Goal: Task Accomplishment & Management: Manage account settings

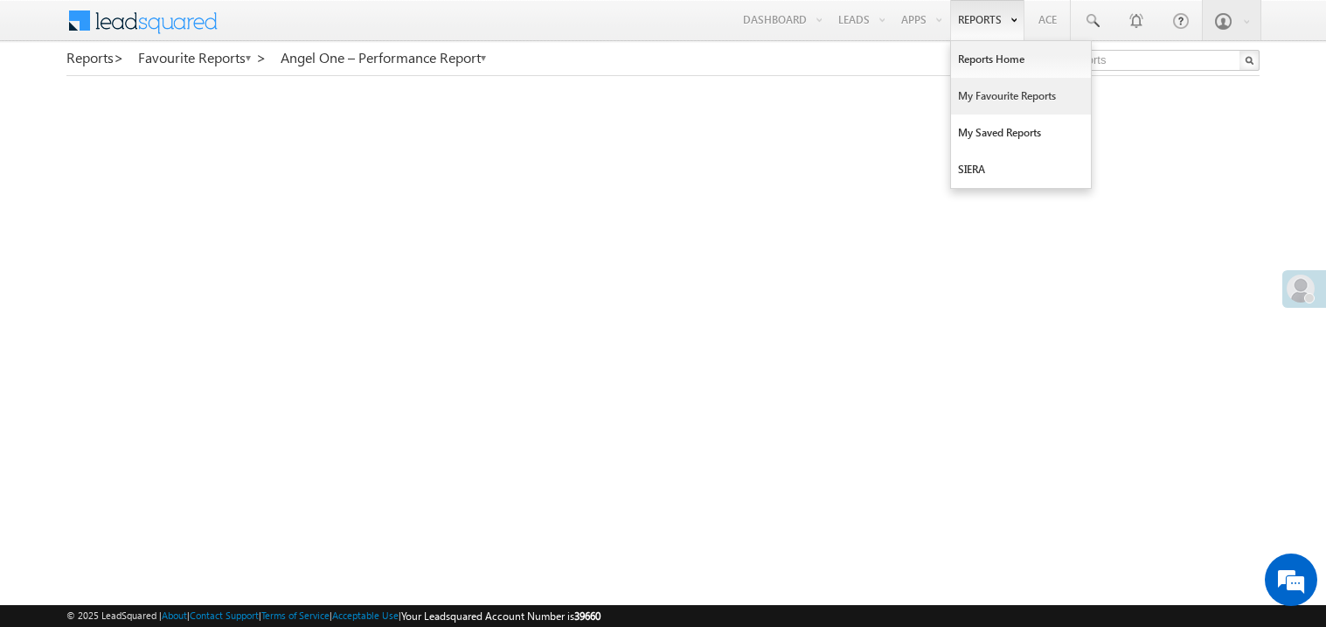
click at [961, 96] on link "My Favourite Reports" at bounding box center [1021, 96] width 140 height 37
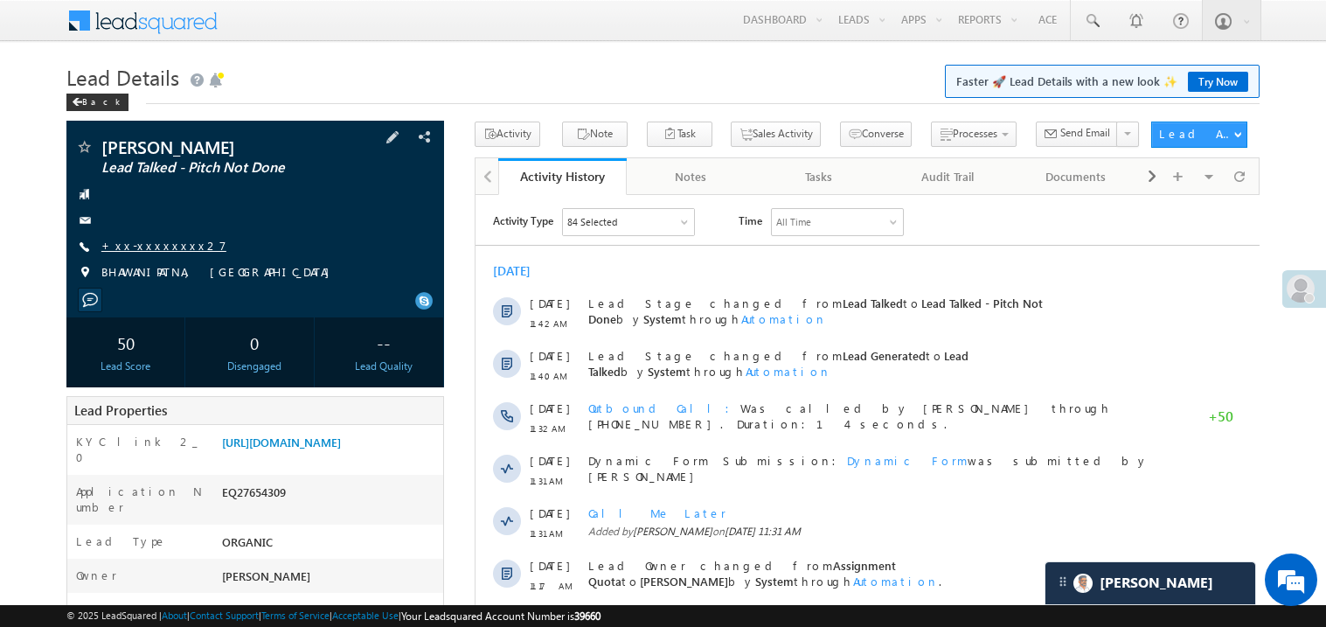
click at [163, 240] on link "+xx-xxxxxxxx27" at bounding box center [163, 245] width 125 height 15
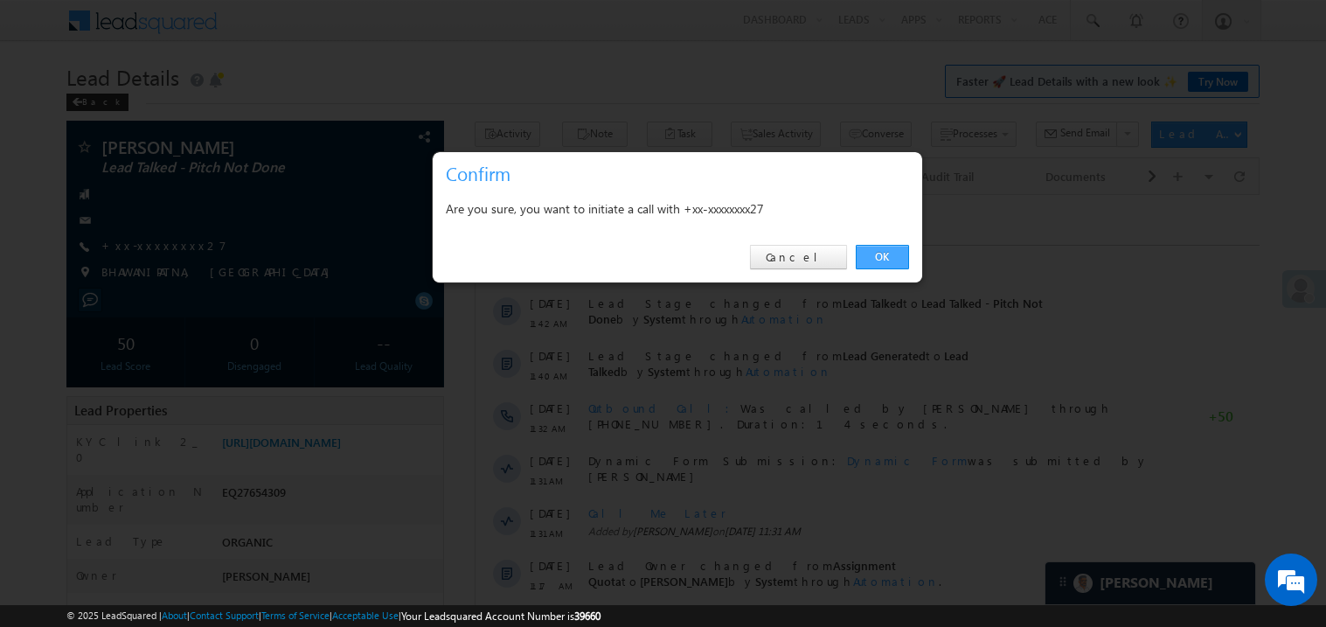
click at [880, 254] on link "OK" at bounding box center [882, 257] width 53 height 24
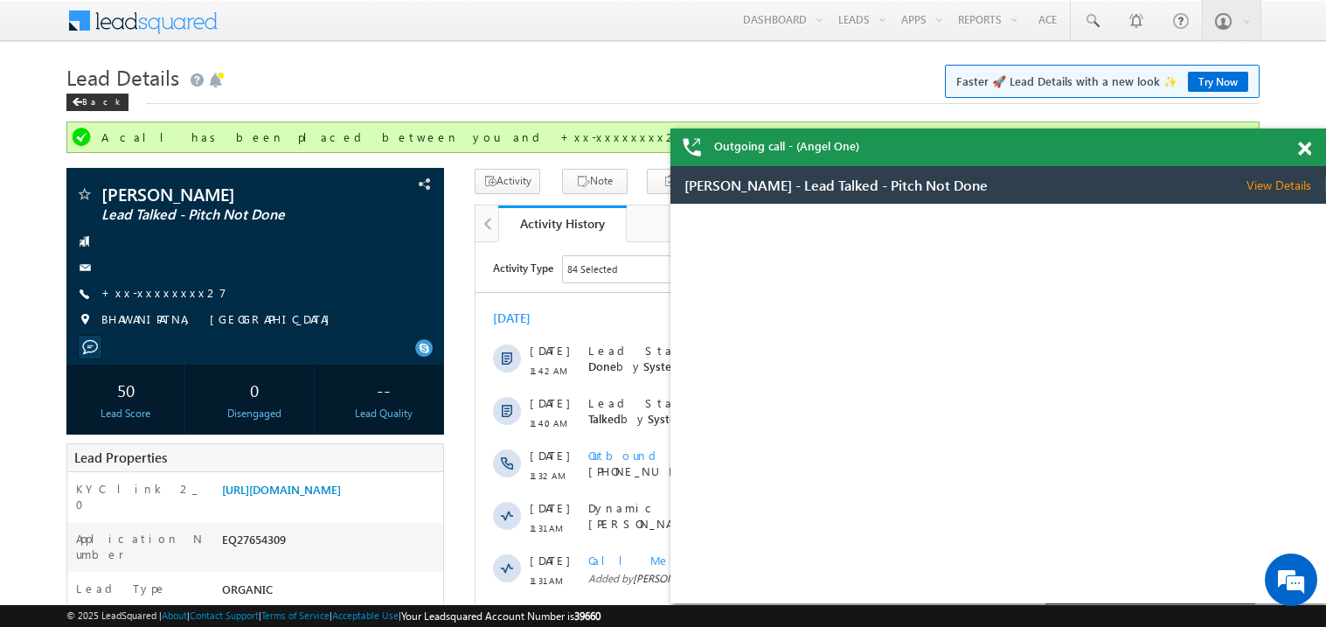
click at [961, 153] on span at bounding box center [1304, 149] width 13 height 15
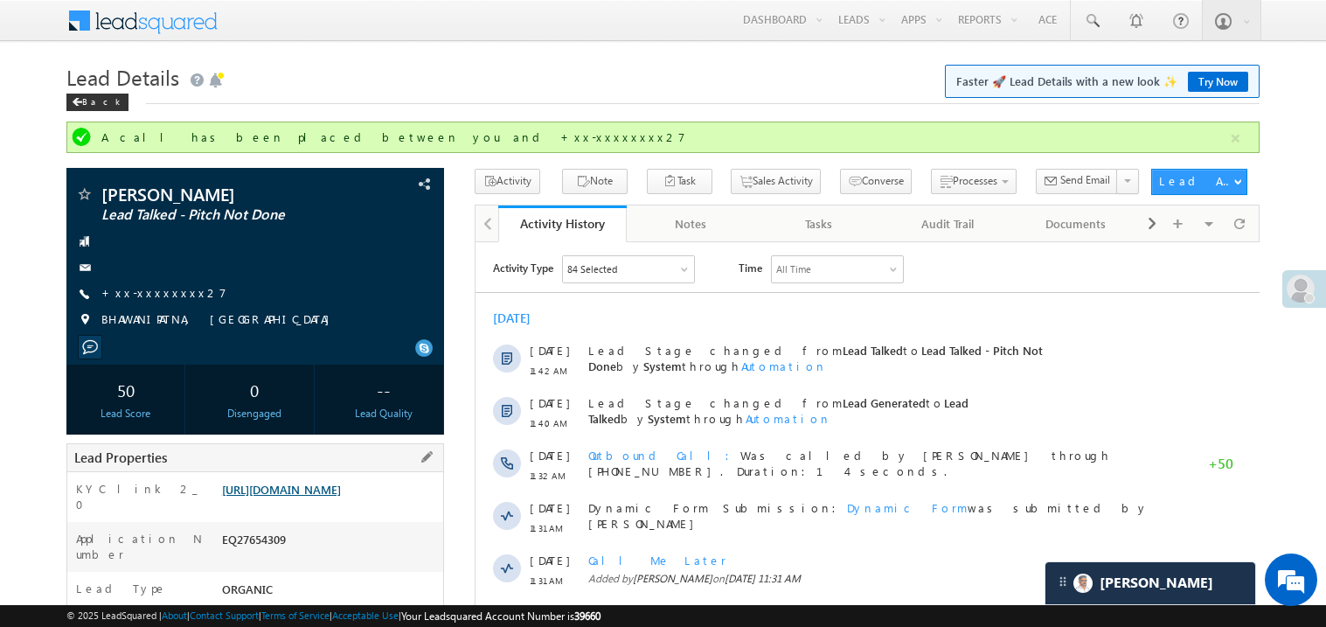
click at [317, 497] on link "https://angelbroking1-pk3em7sa.customui-test.leadsquared.com?leadId=87f6db2b-c2…" at bounding box center [281, 489] width 119 height 15
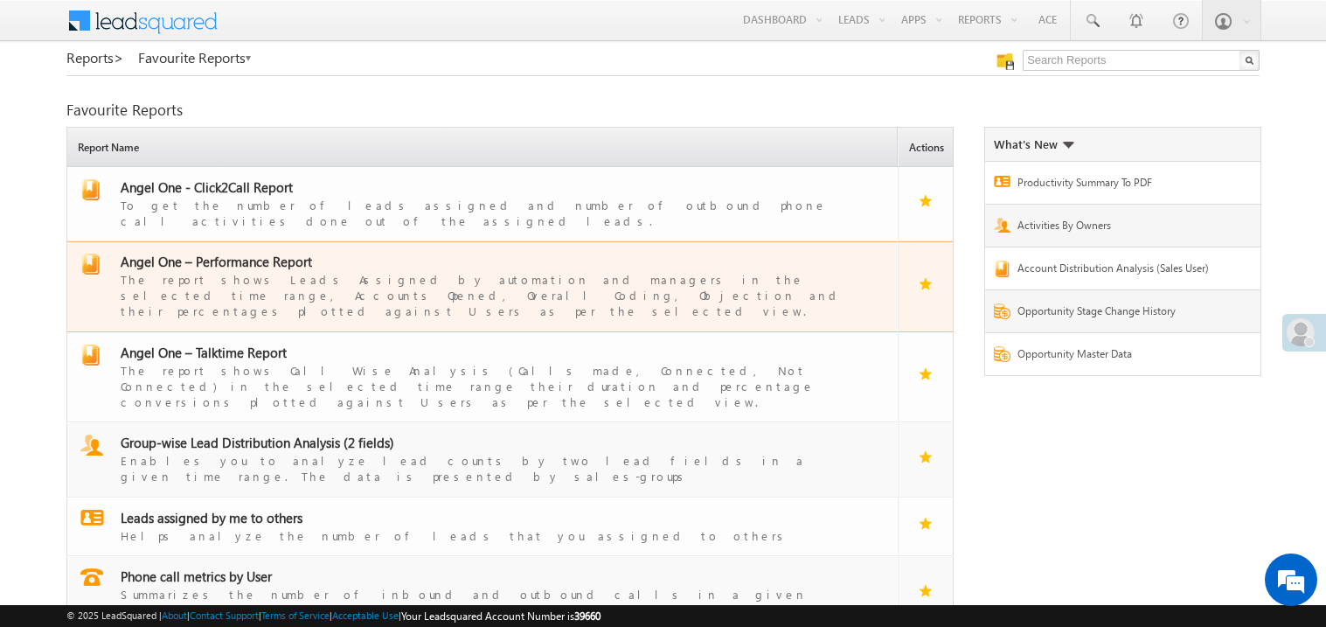
click at [241, 253] on span "Angel One – Performance Report" at bounding box center [216, 261] width 191 height 17
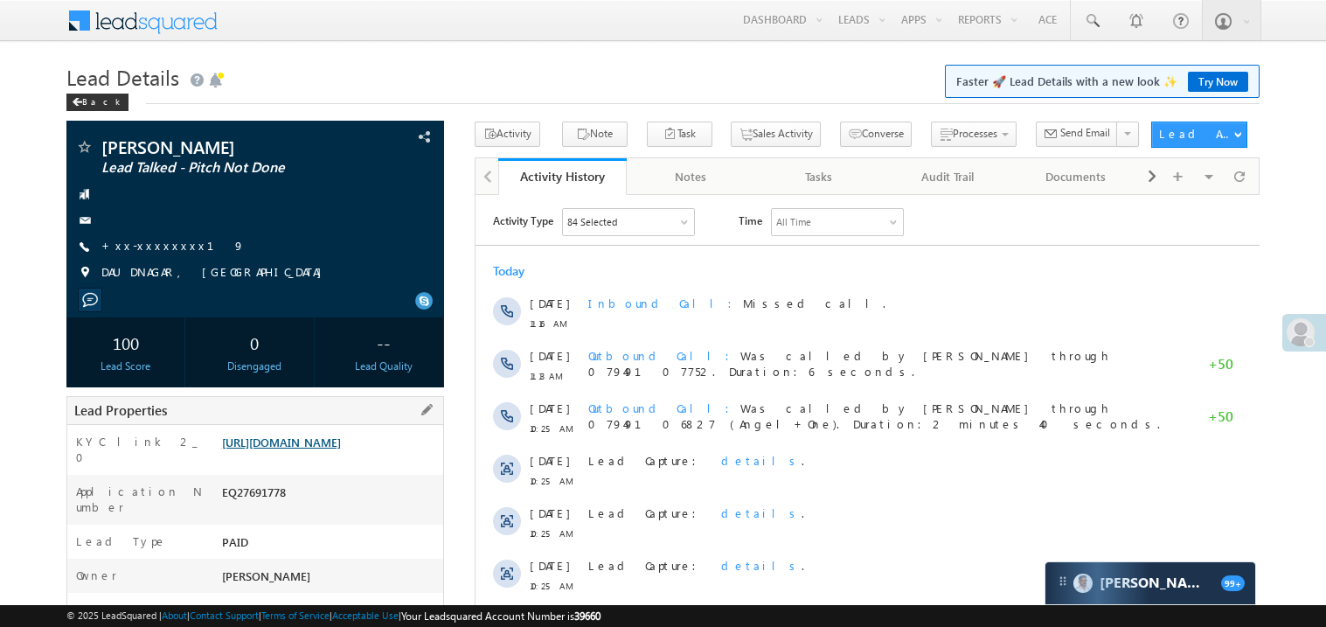
click at [341, 449] on link "[URL][DOMAIN_NAME]" at bounding box center [281, 442] width 119 height 15
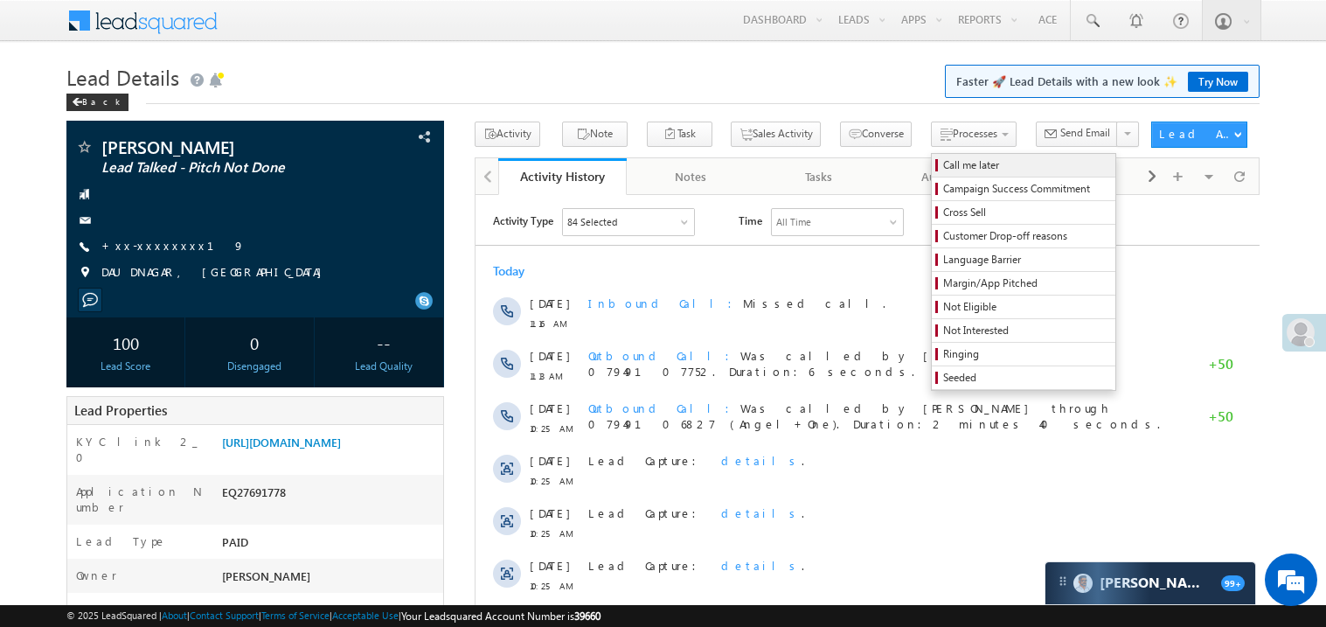
click at [943, 162] on span "Call me later" at bounding box center [1026, 165] width 166 height 16
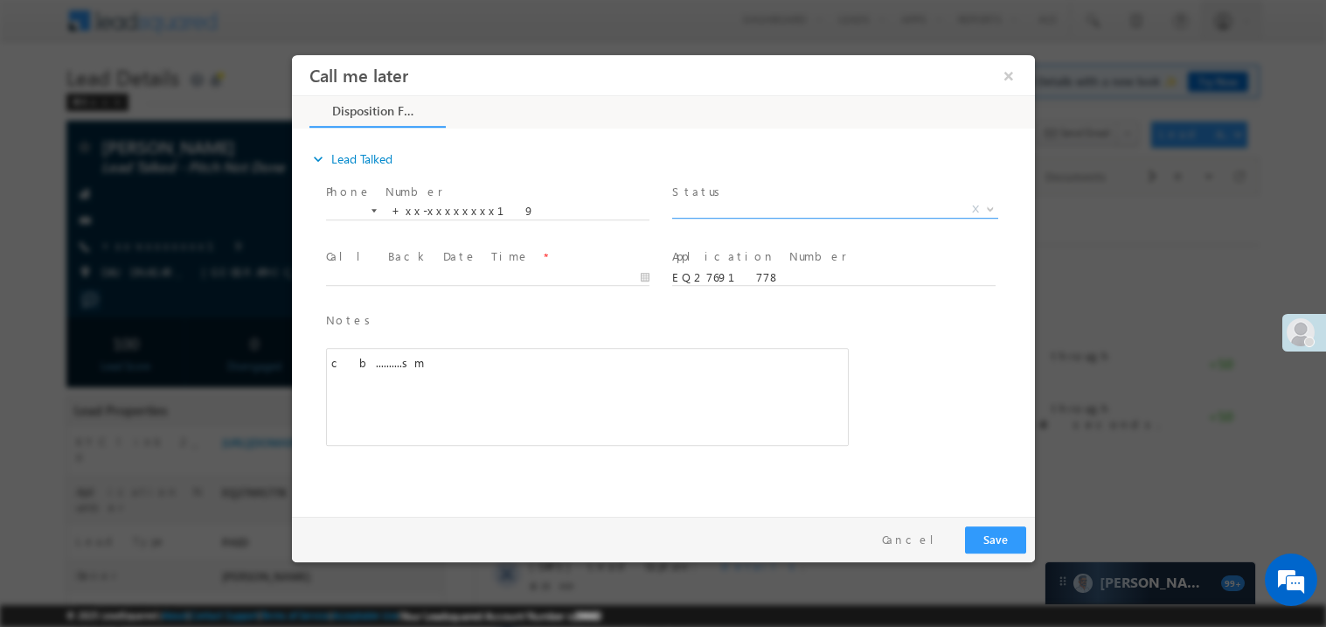
click at [751, 202] on span "X" at bounding box center [835, 208] width 326 height 17
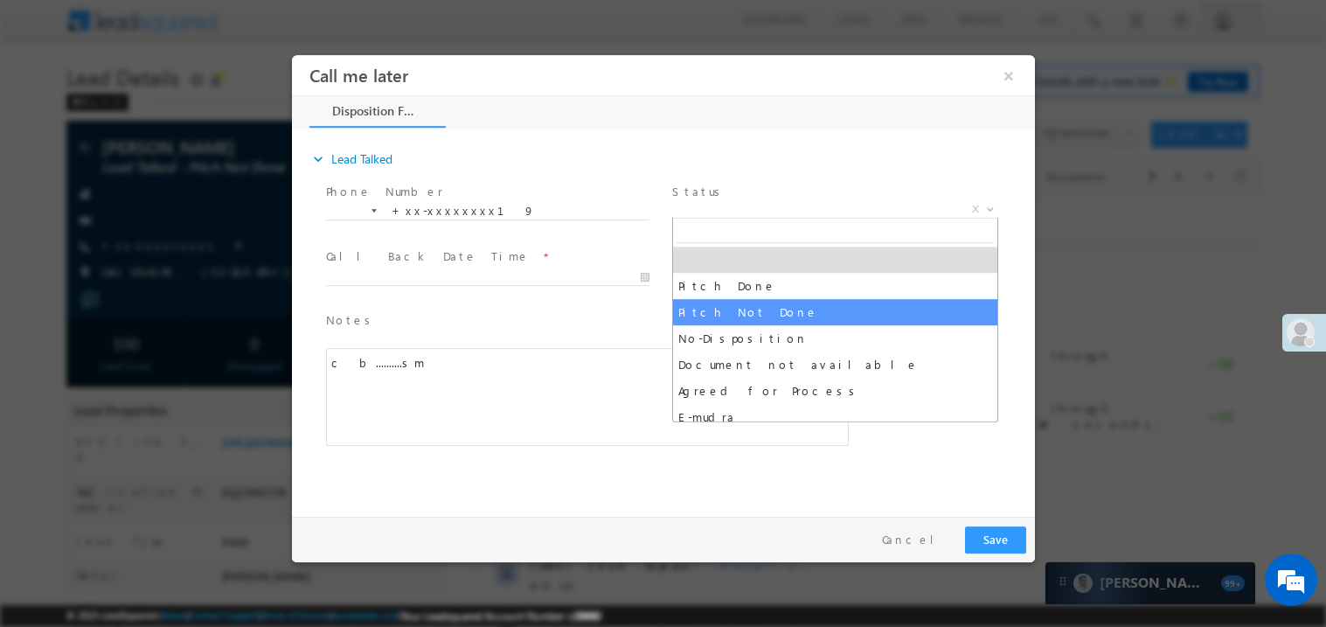
select select "Pitch Not Done"
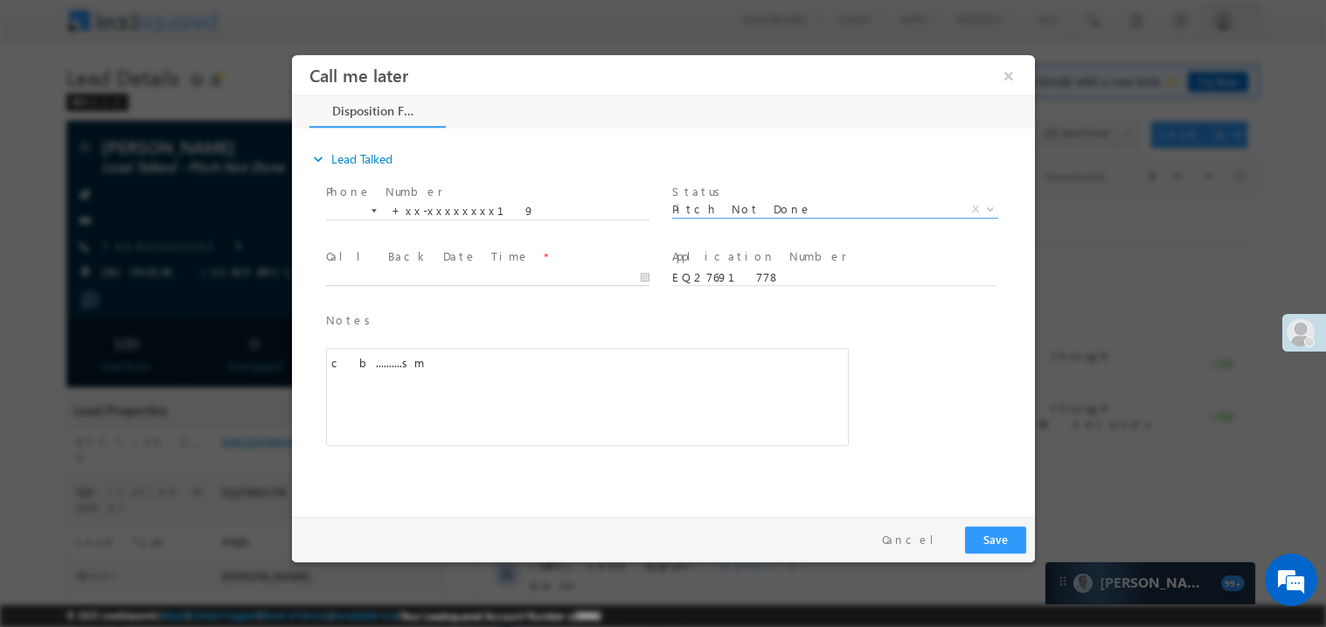
click at [421, 278] on body "Call me later ×" at bounding box center [662, 281] width 743 height 454
type input "08/24/25 2:39 PM"
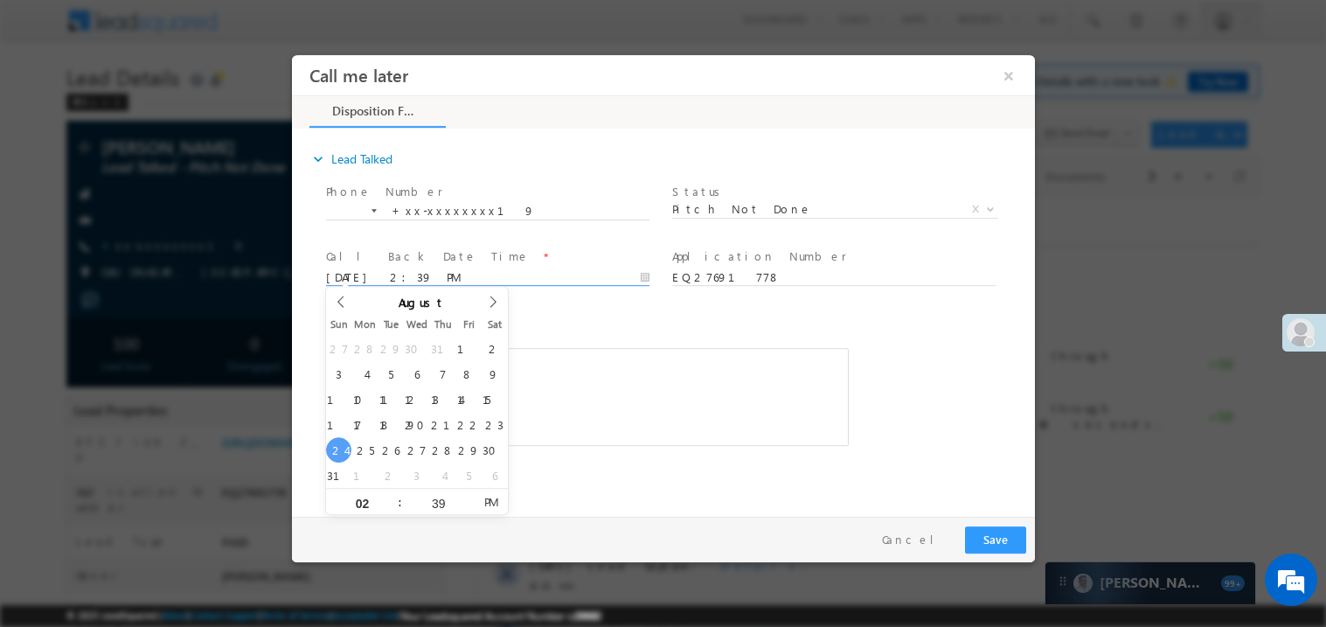
click at [615, 352] on div "c b..........sm" at bounding box center [586, 396] width 523 height 98
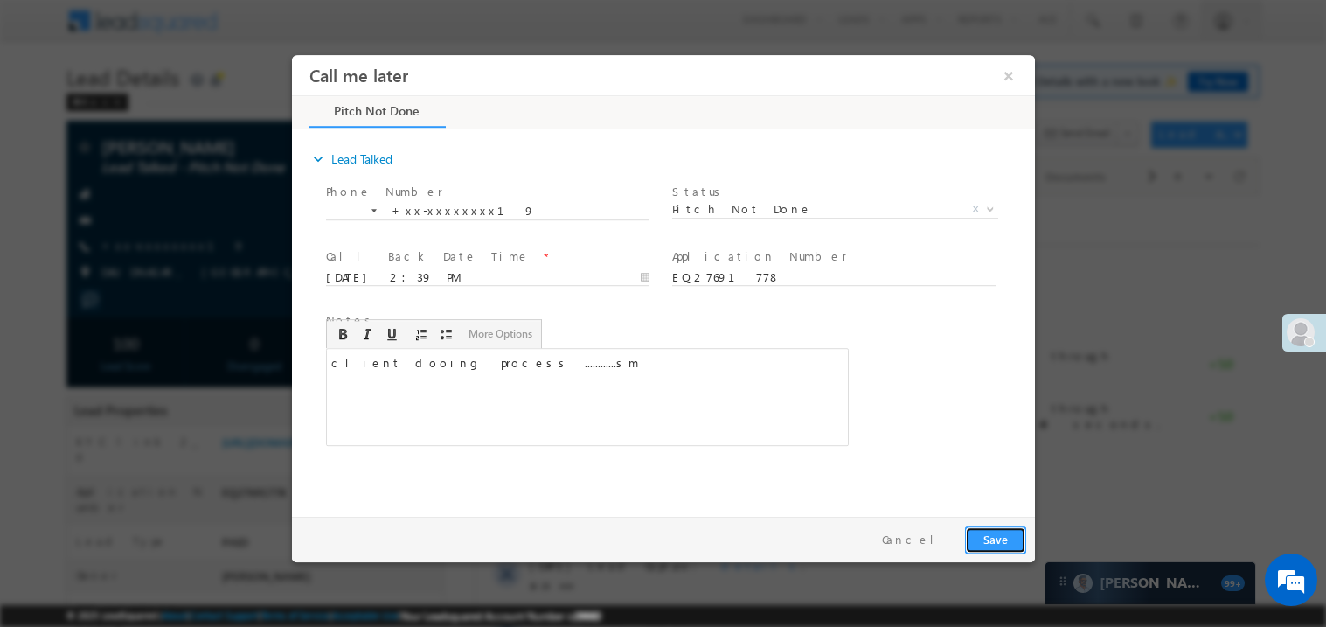
click at [978, 533] on button "Save" at bounding box center [994, 538] width 61 height 27
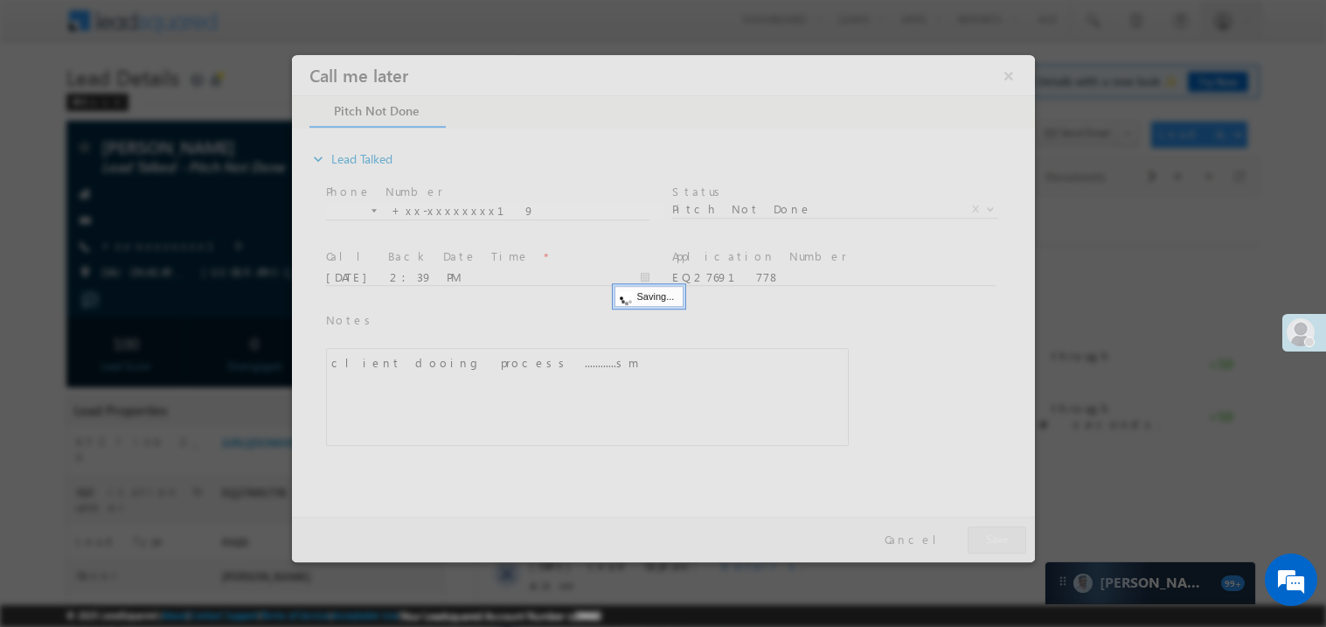
click at [978, 533] on div at bounding box center [662, 307] width 743 height 507
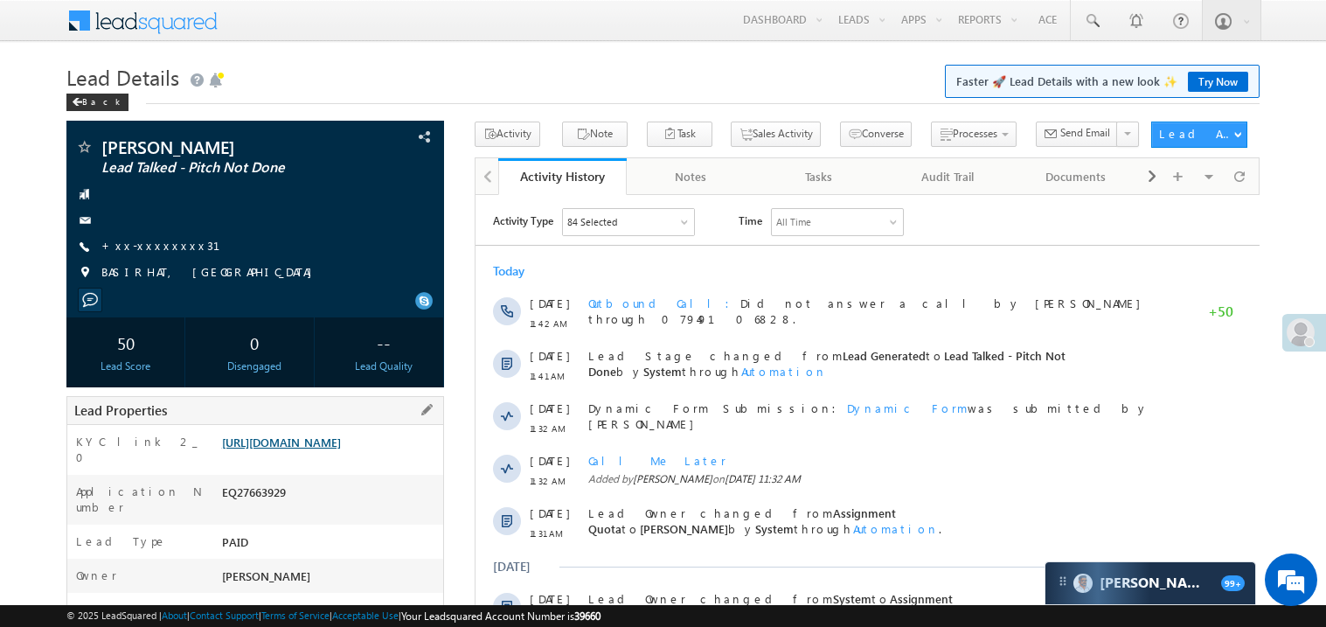
click at [341, 449] on link "https://angelbroking1-pk3em7sa.customui-test.leadsquared.com?leadId=e3f3ff7c-23…" at bounding box center [281, 442] width 119 height 15
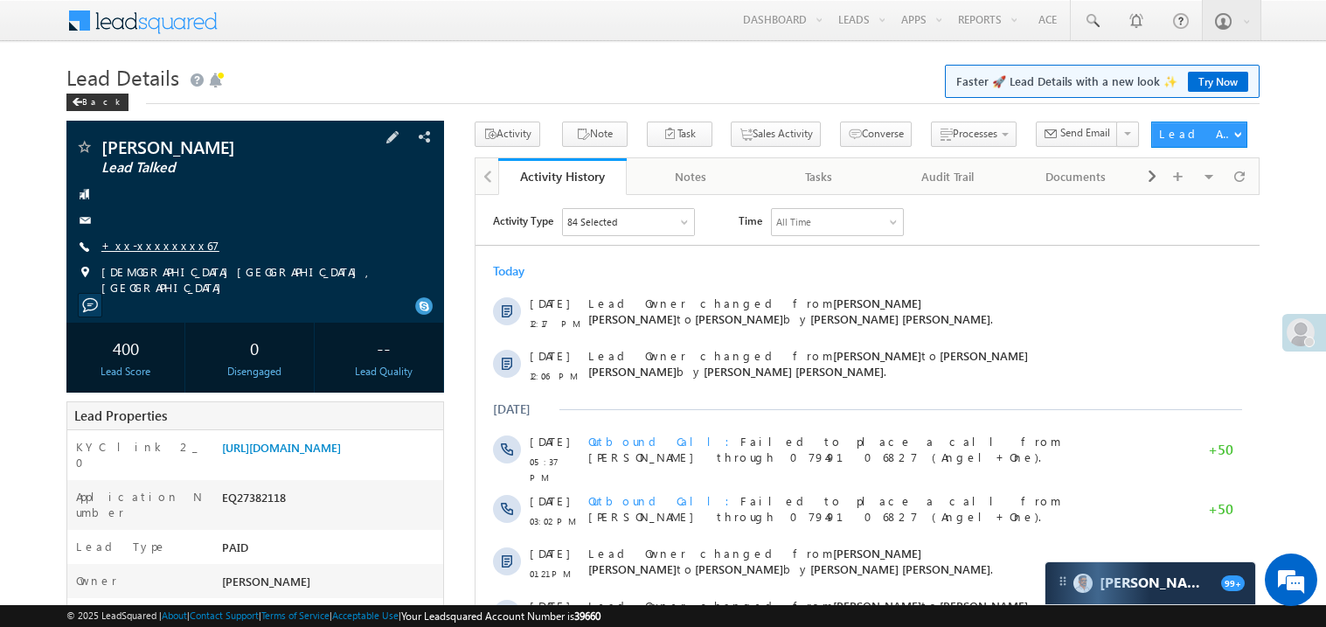
click at [159, 250] on link "+xx-xxxxxxxx67" at bounding box center [160, 245] width 118 height 15
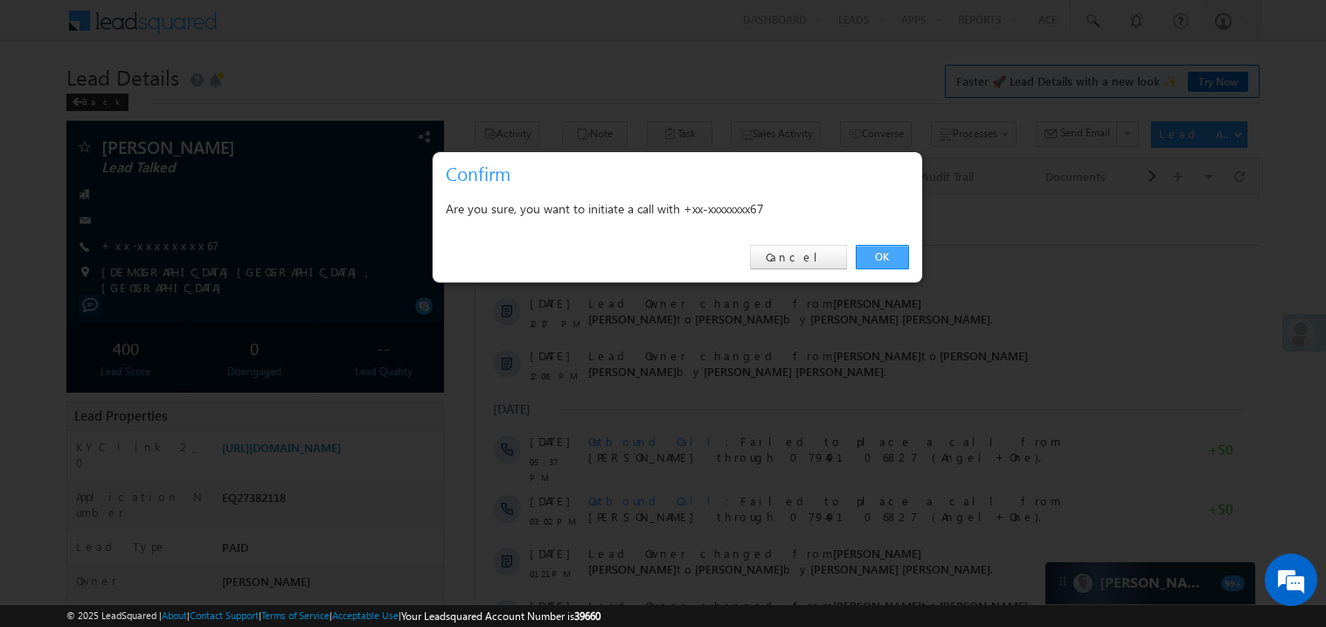
click at [885, 257] on link "OK" at bounding box center [882, 257] width 53 height 24
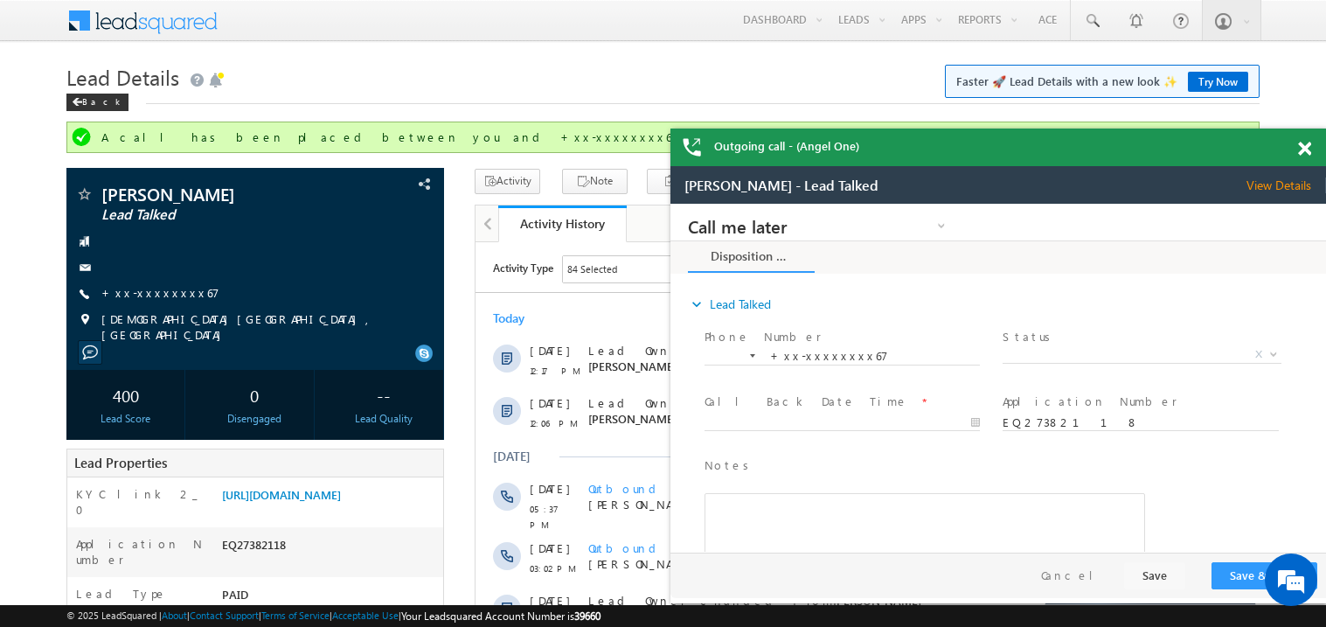
click at [1308, 154] on span at bounding box center [1304, 149] width 13 height 15
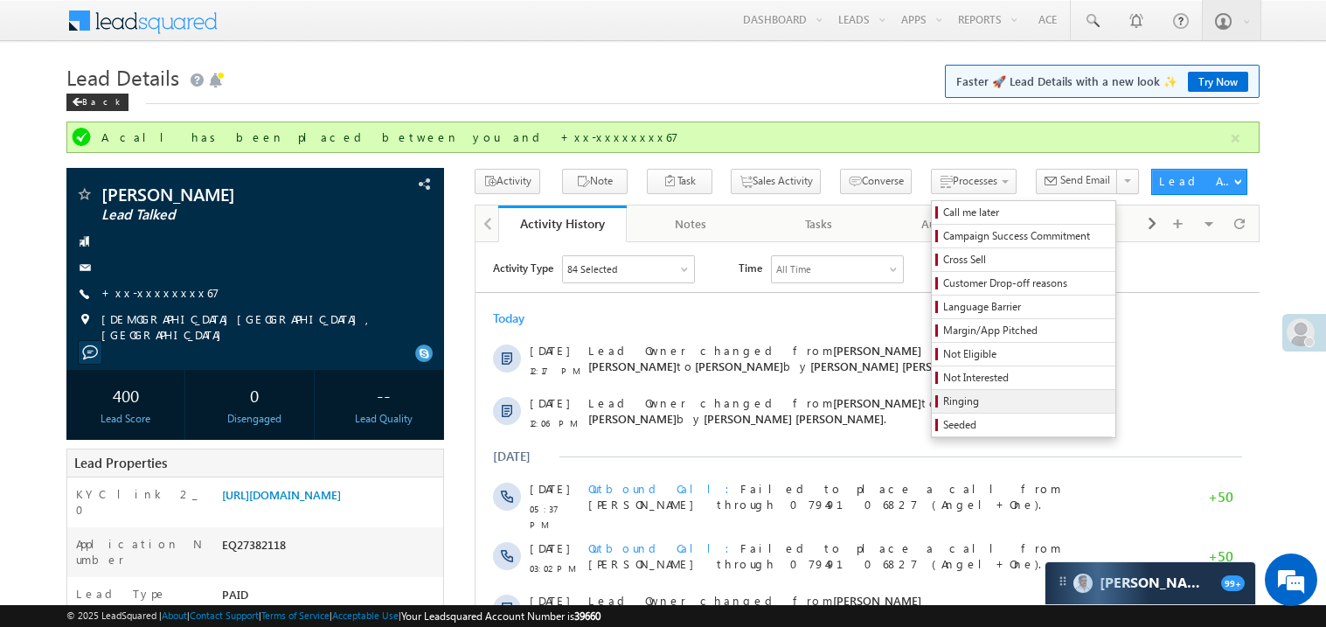
click at [943, 398] on span "Ringing" at bounding box center [1026, 401] width 166 height 16
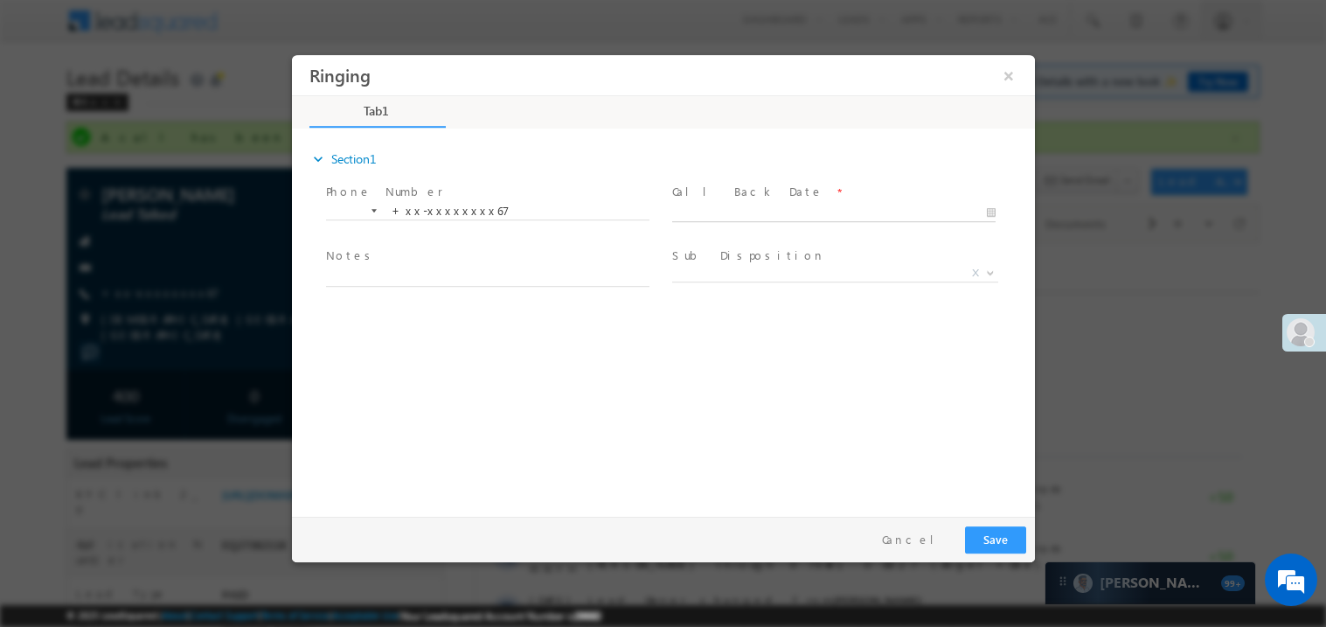
click at [727, 214] on body "Ringing ×" at bounding box center [662, 281] width 743 height 454
type input "08/24/25 2:47 PM"
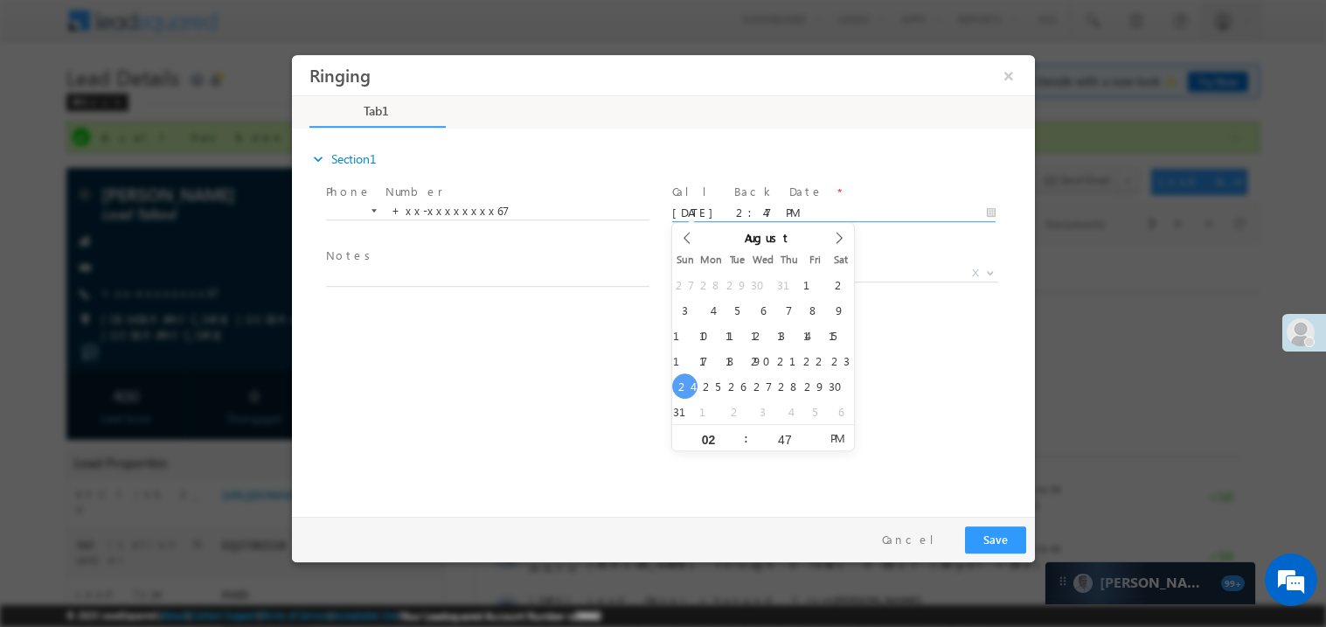
click at [461, 250] on span "Notes *" at bounding box center [486, 256] width 323 height 19
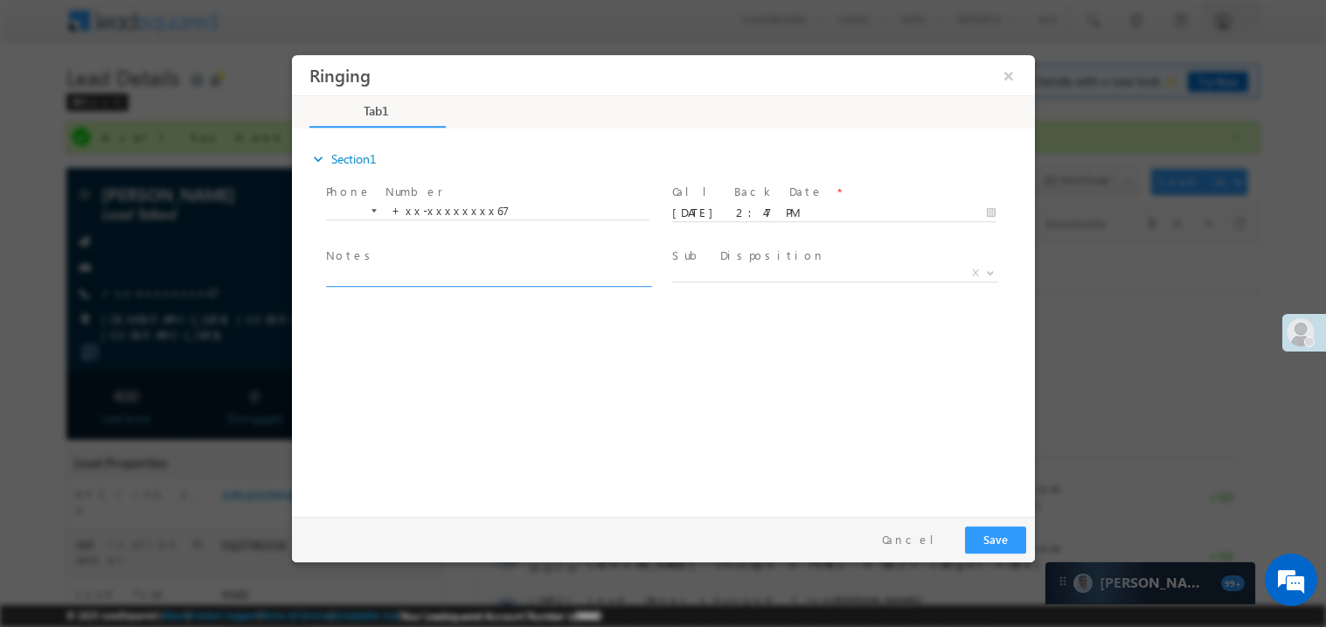
click at [430, 266] on textarea at bounding box center [487, 276] width 324 height 20
type textarea "n"
type textarea "ring"
click at [991, 544] on button "Save" at bounding box center [994, 538] width 61 height 27
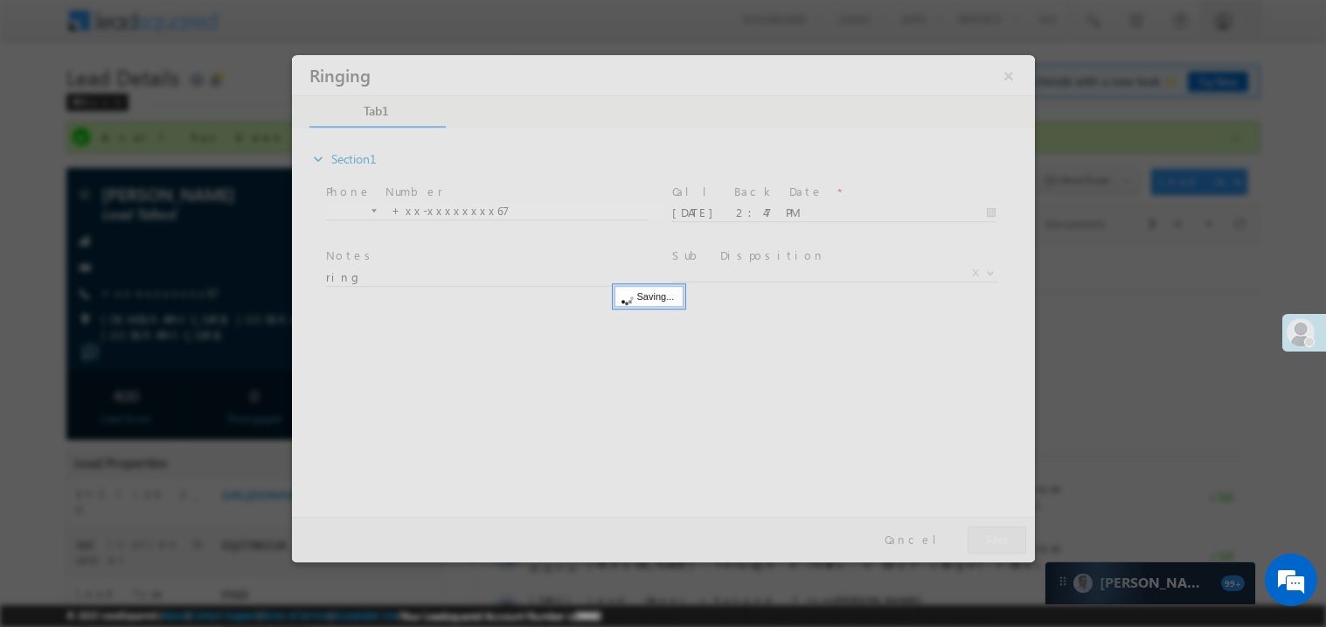
click at [991, 544] on div at bounding box center [662, 307] width 743 height 507
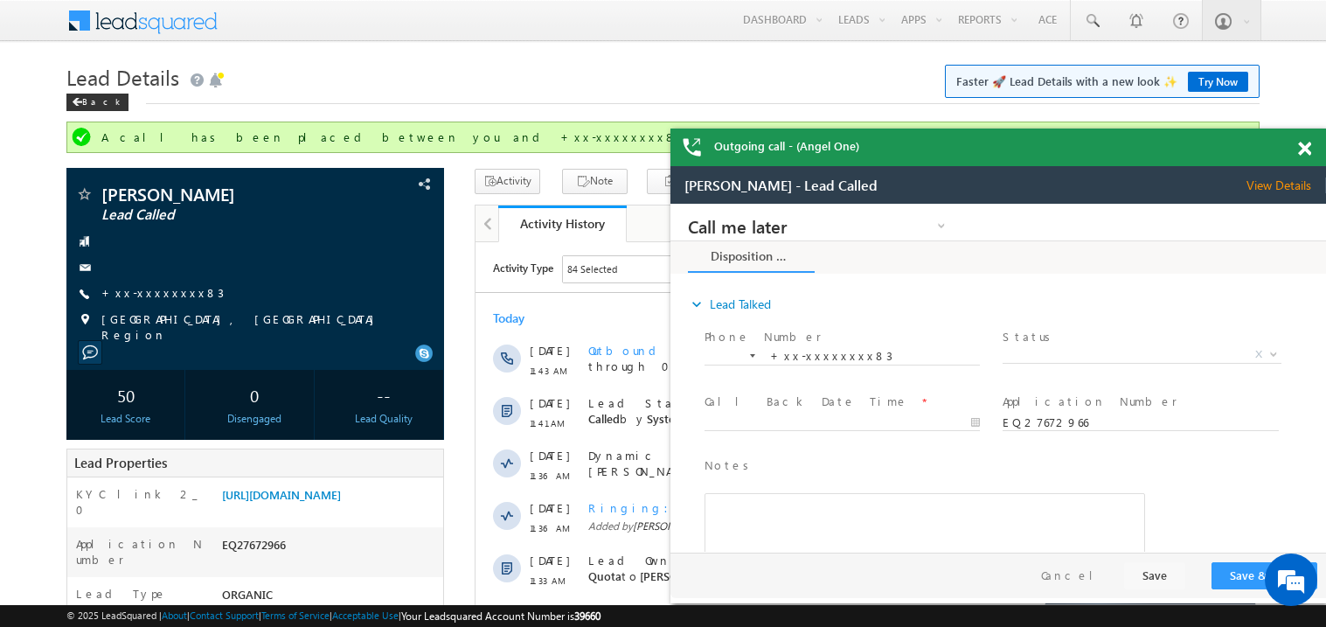
click at [1309, 150] on span at bounding box center [1304, 149] width 13 height 15
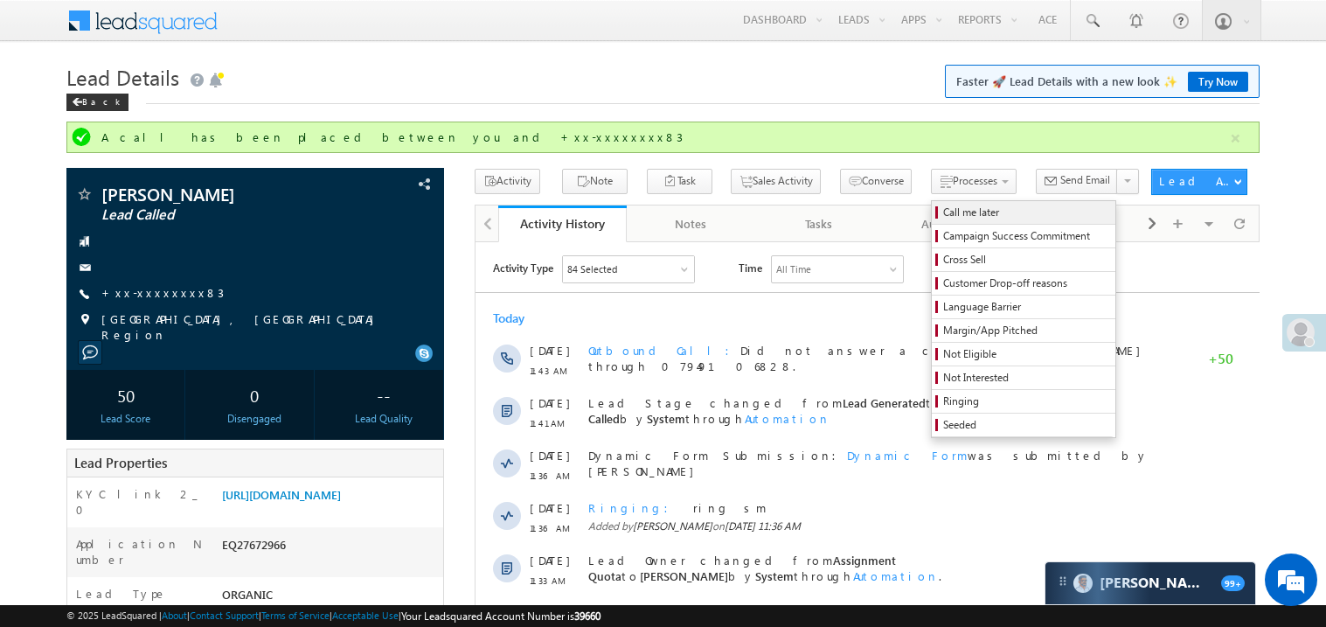
click at [943, 215] on span "Call me later" at bounding box center [1026, 213] width 166 height 16
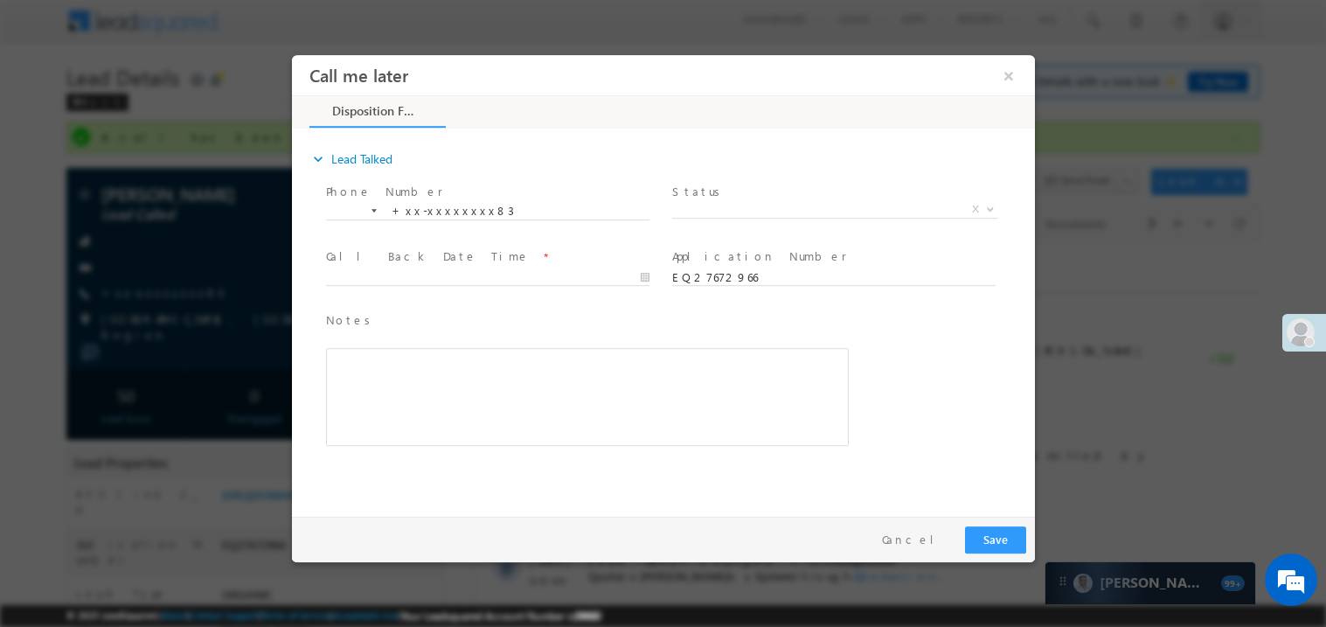
click at [707, 193] on span "Status *" at bounding box center [833, 191] width 323 height 19
click at [835, 217] on span at bounding box center [835, 217] width 0 height 1
click at [705, 204] on span "X" at bounding box center [835, 208] width 326 height 17
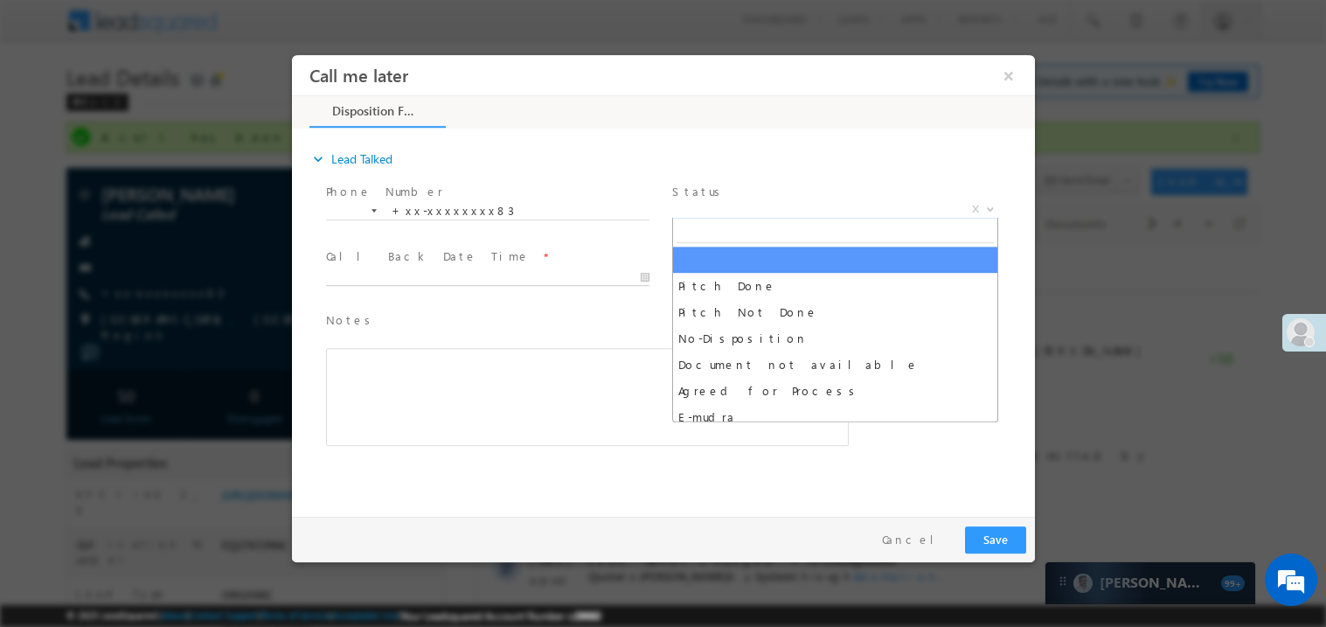
click at [430, 277] on body "Call me later ×" at bounding box center [662, 281] width 743 height 454
type input "08/24/25 2:49 PM"
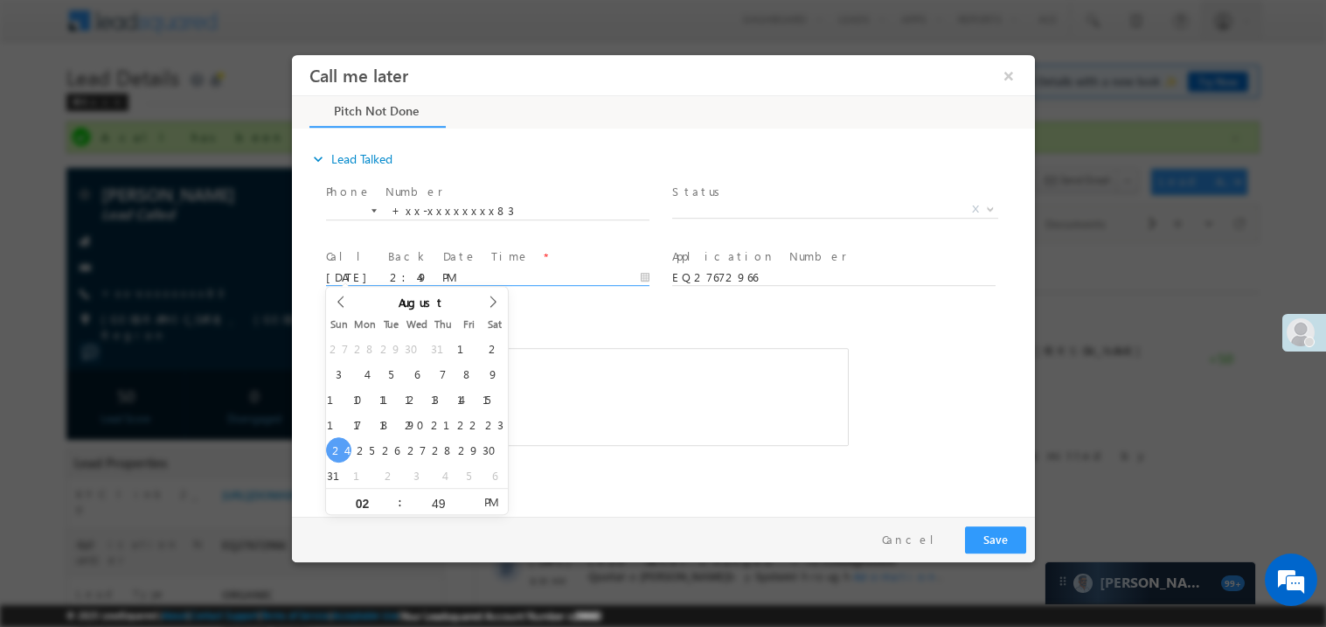
click at [605, 399] on div "Rich Text Editor, 40788eee-0fb2-11ec-a811-0adc8a9d82c2__tab1__section1__Notes__…" at bounding box center [586, 396] width 523 height 98
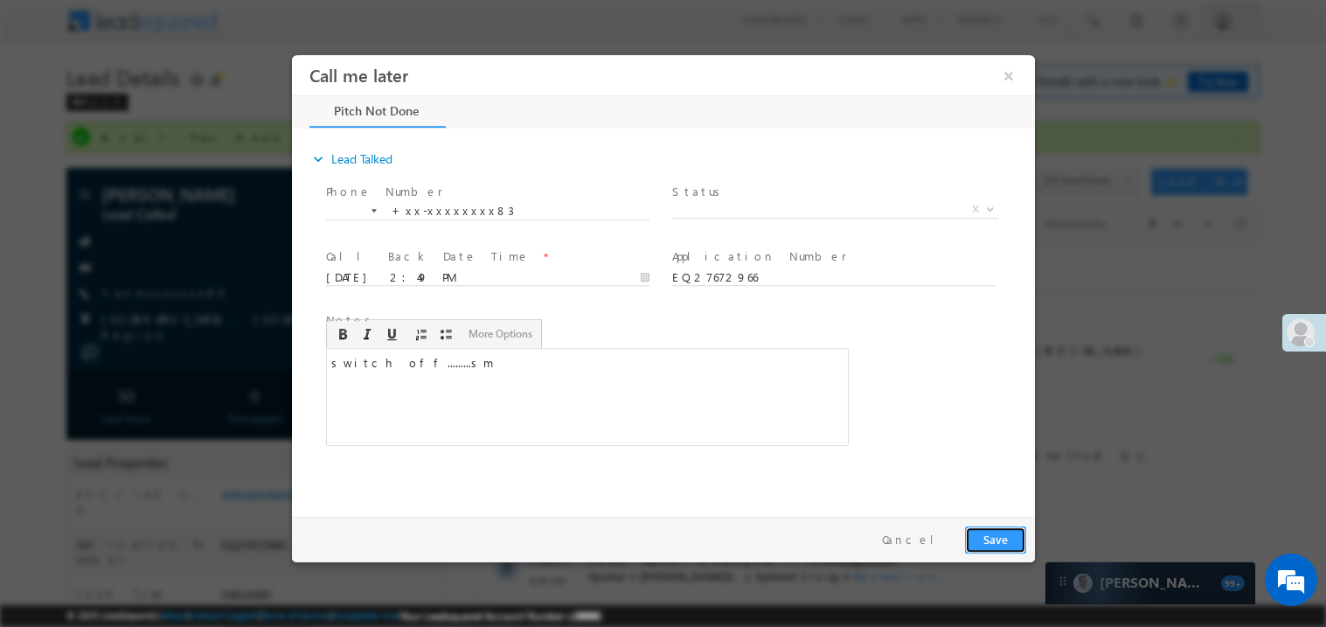
click at [994, 537] on button "Save" at bounding box center [994, 538] width 61 height 27
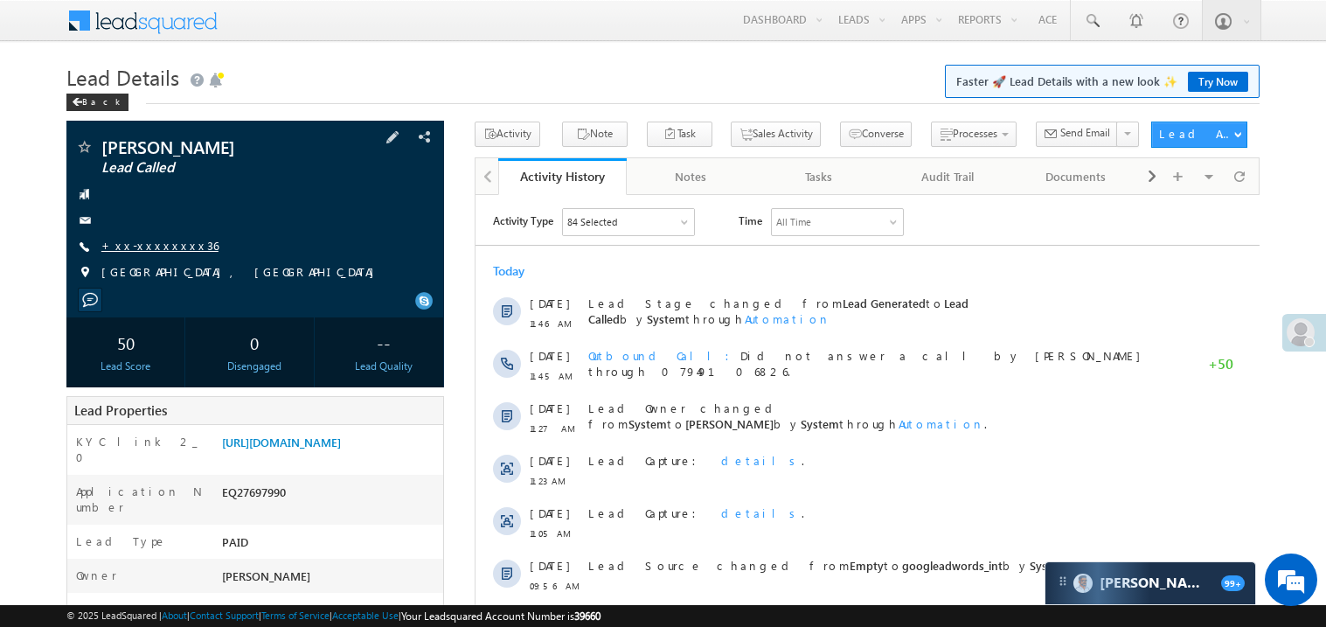
click at [157, 247] on link "+xx-xxxxxxxx36" at bounding box center [159, 245] width 117 height 15
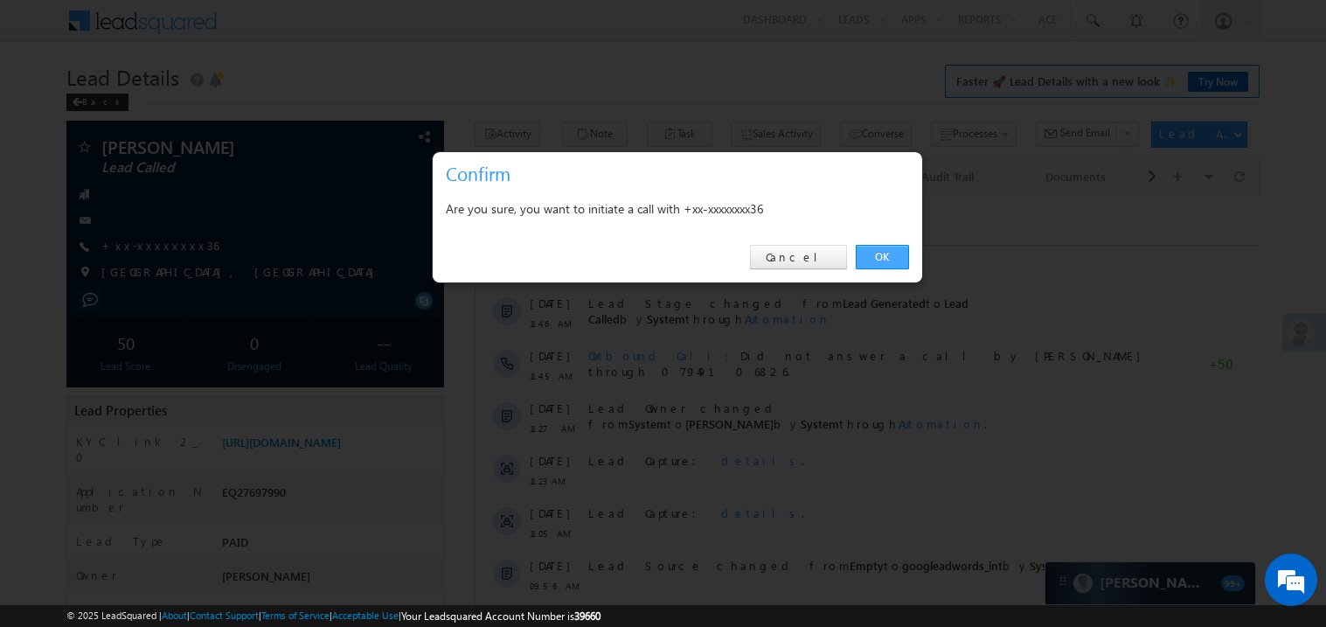
click at [887, 258] on link "OK" at bounding box center [882, 257] width 53 height 24
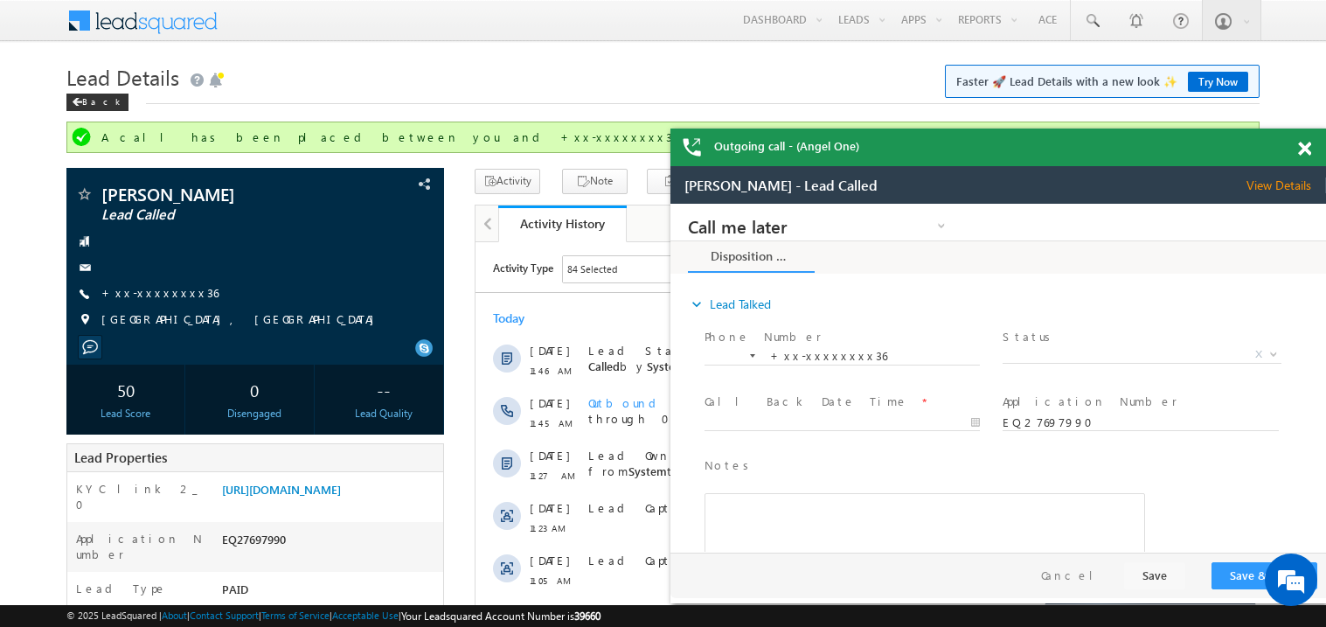
click at [1305, 151] on span at bounding box center [1304, 149] width 13 height 15
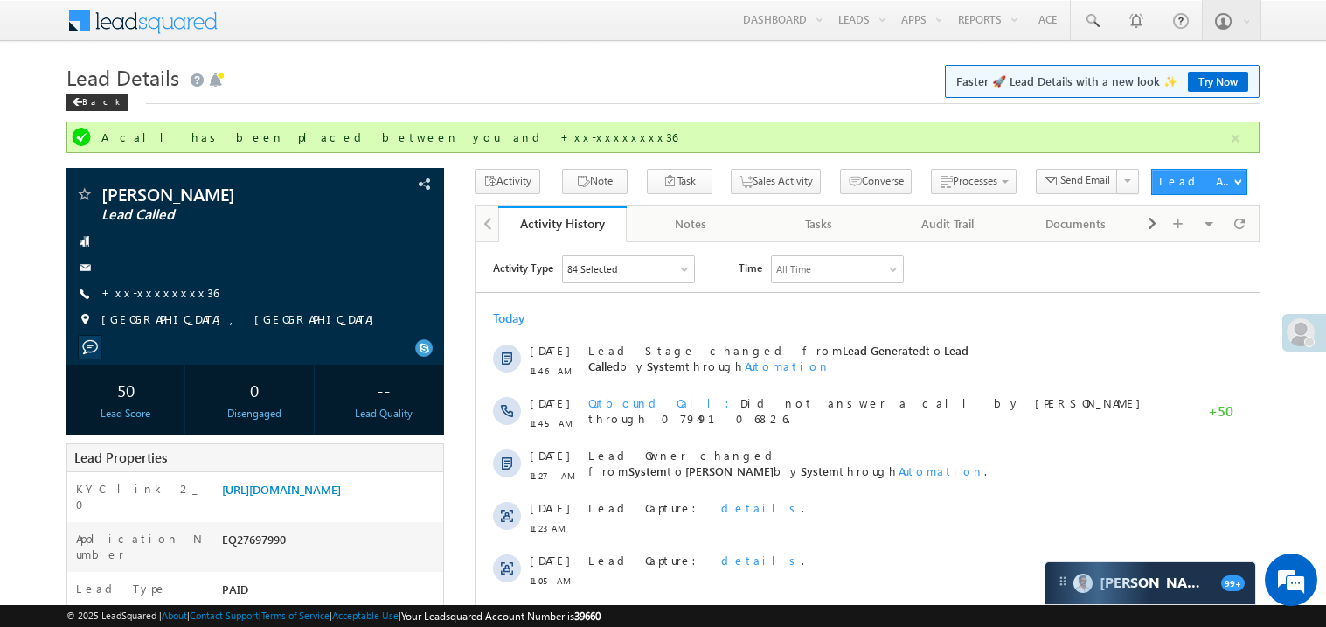
click at [869, 315] on div "Today" at bounding box center [867, 318] width 784 height 16
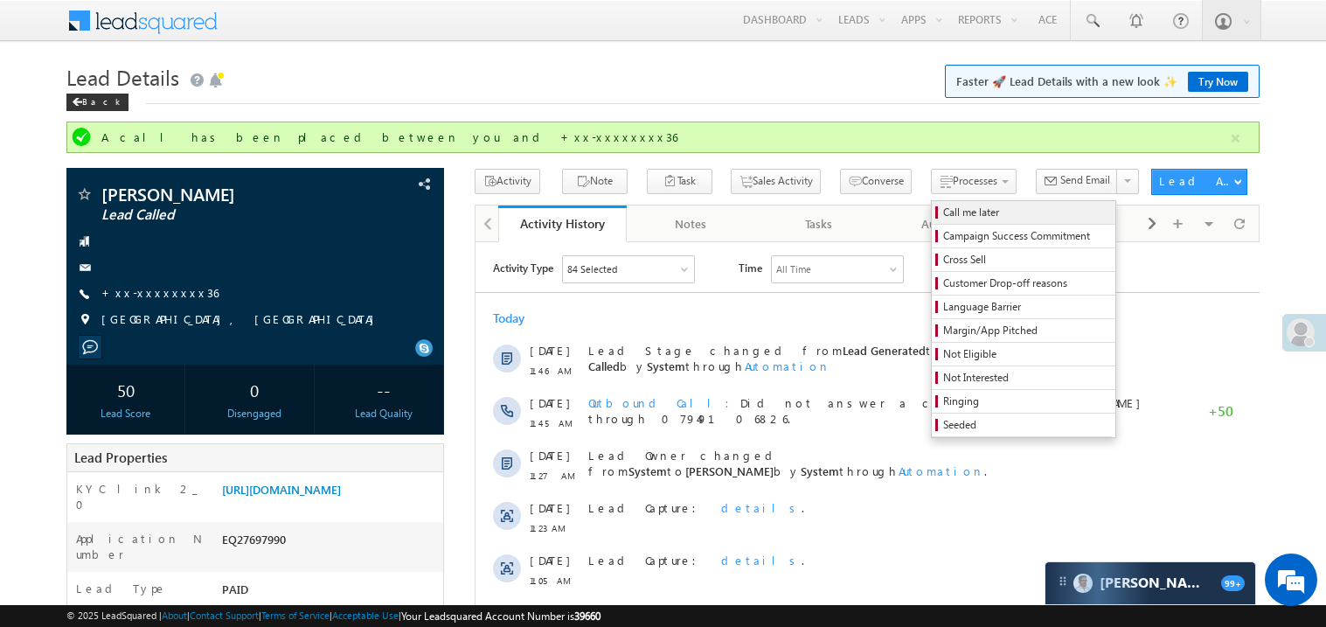
click at [943, 208] on span "Call me later" at bounding box center [1026, 213] width 166 height 16
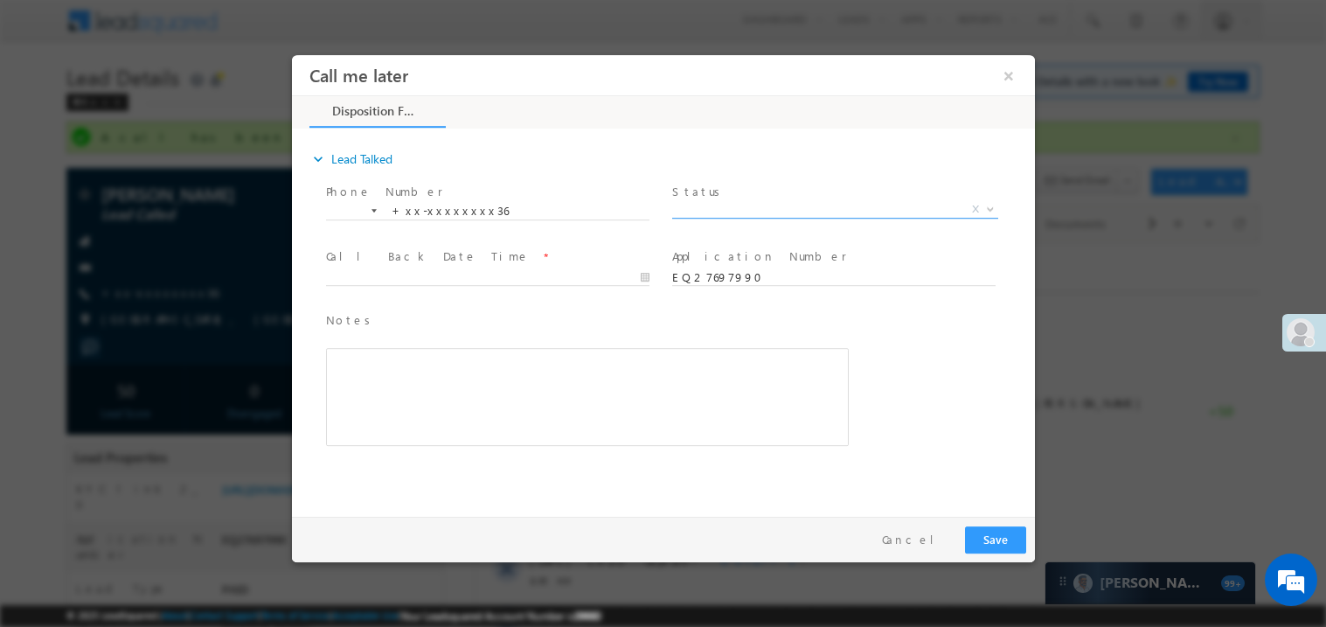
click at [730, 203] on span "X" at bounding box center [835, 208] width 326 height 17
click at [718, 208] on span "Pitch Done" at bounding box center [814, 208] width 284 height 16
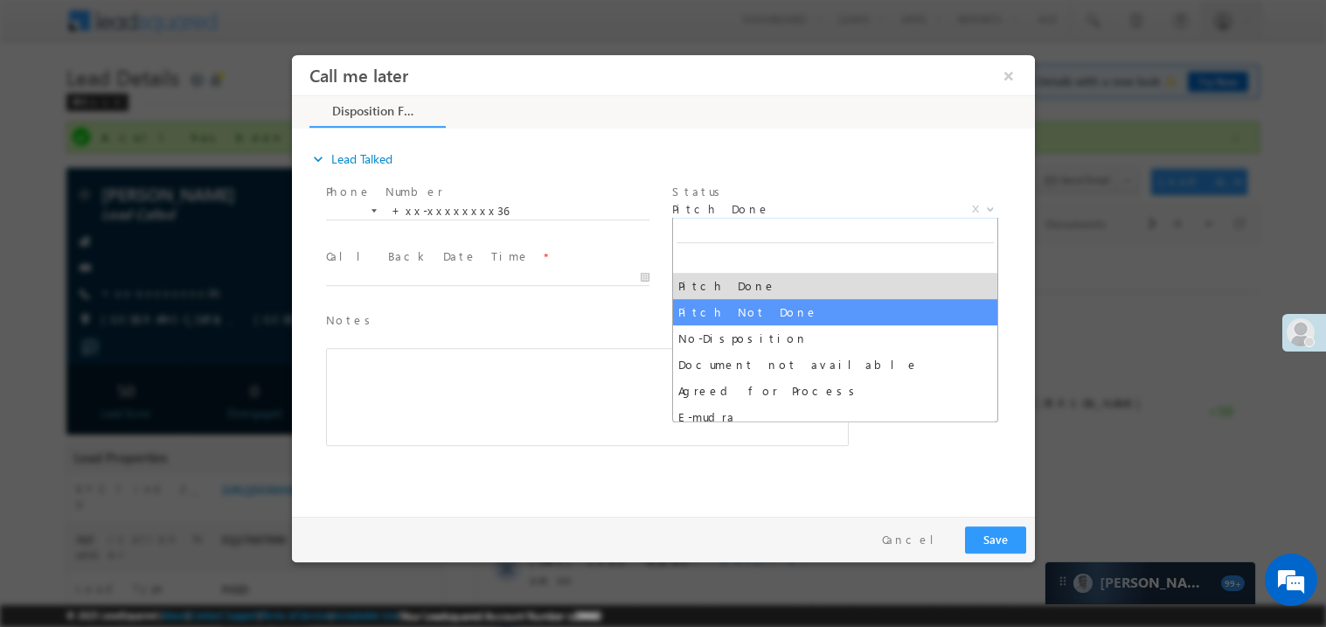
select select "Pitch Not Done"
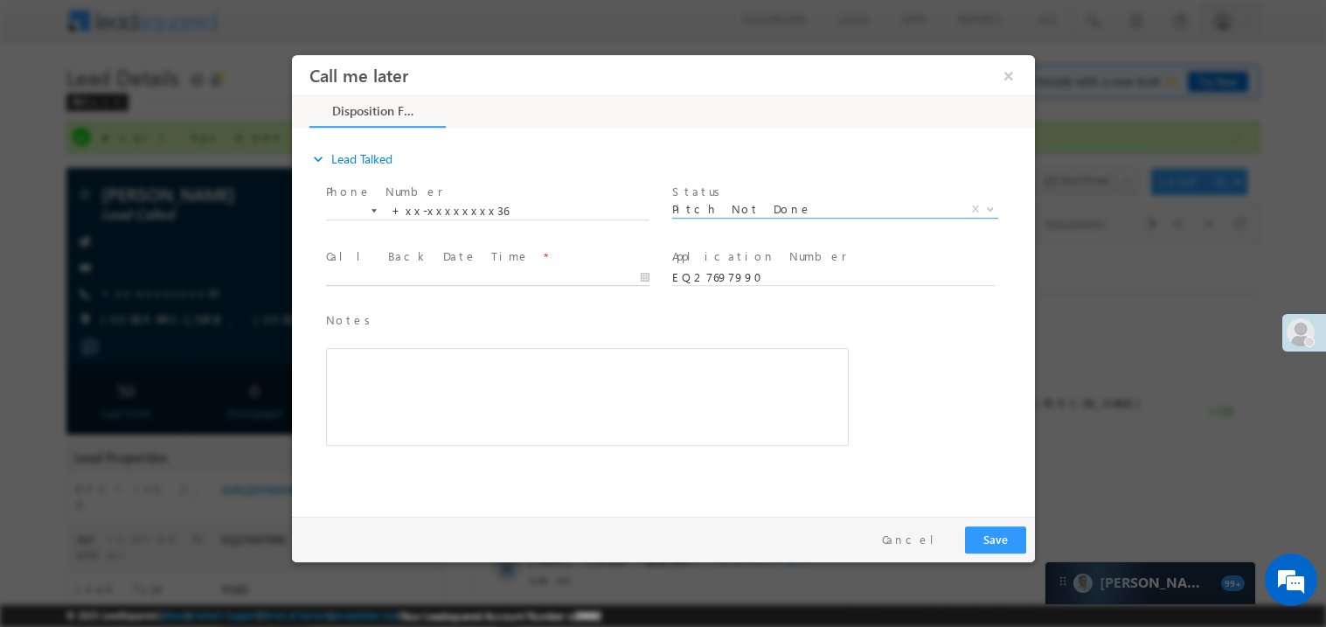
click at [443, 276] on body "Call me later ×" at bounding box center [662, 281] width 743 height 454
type input "08/24/25 2:51 PM"
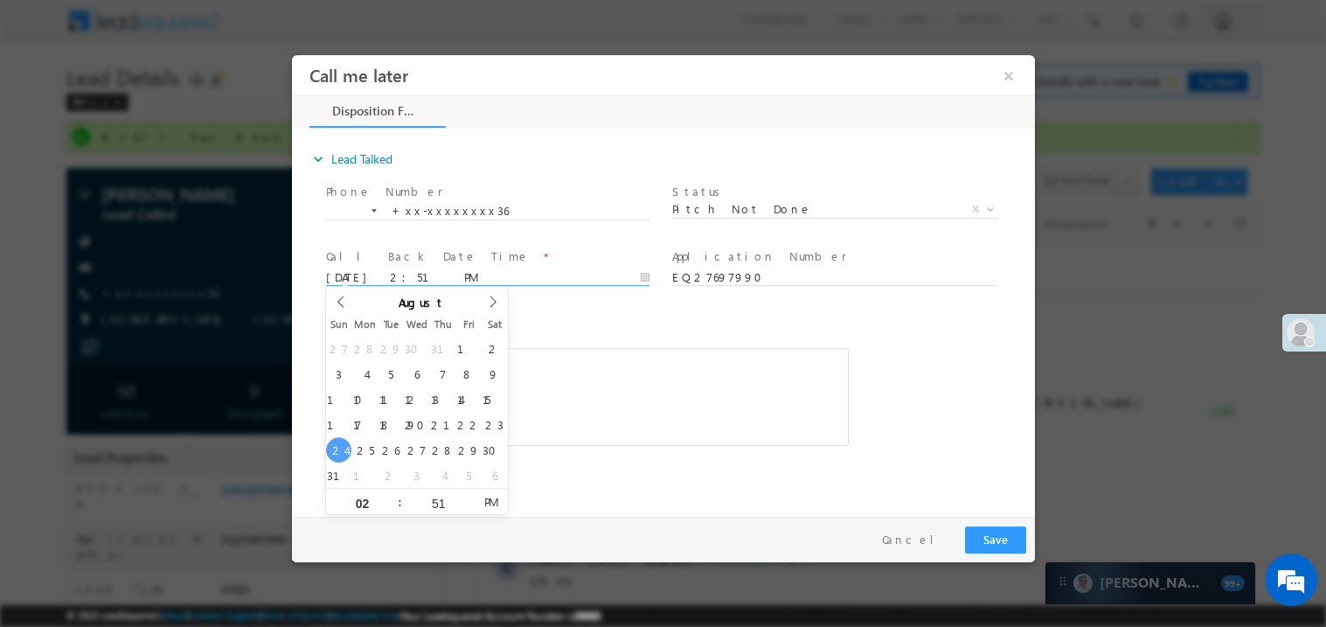
click at [552, 393] on div "Rich Text Editor, 40788eee-0fb2-11ec-a811-0adc8a9d82c2__tab1__section1__Notes__…" at bounding box center [586, 396] width 523 height 98
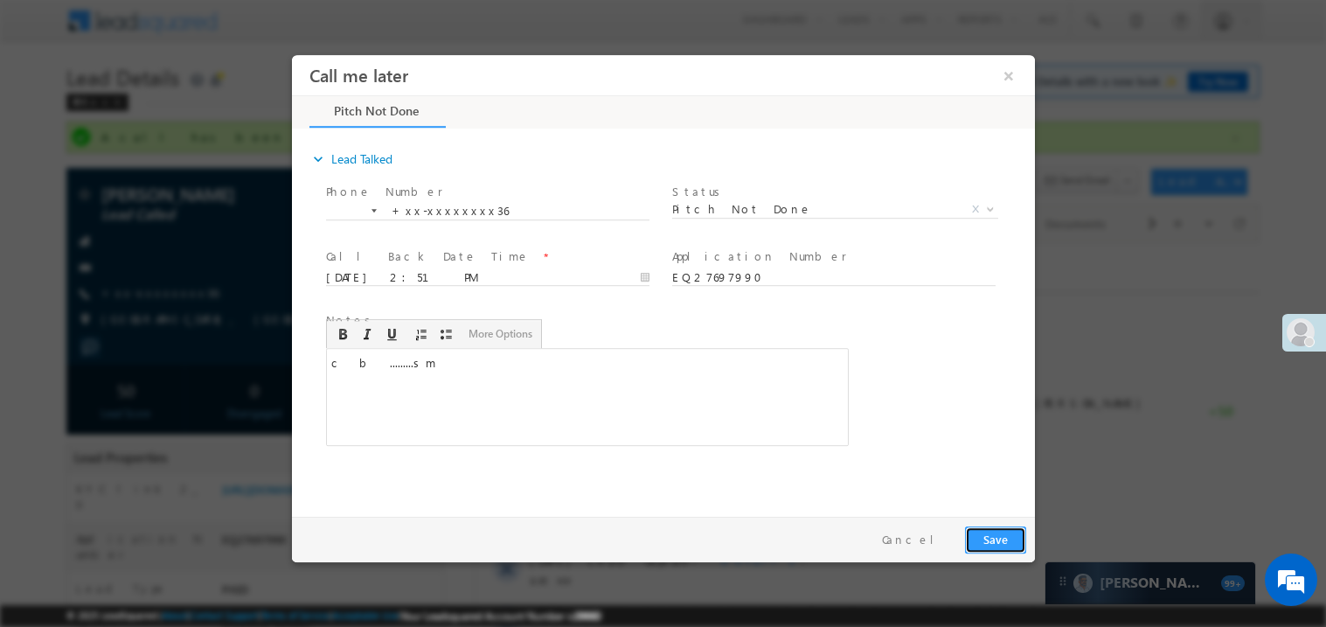
click at [996, 541] on button "Save" at bounding box center [994, 538] width 61 height 27
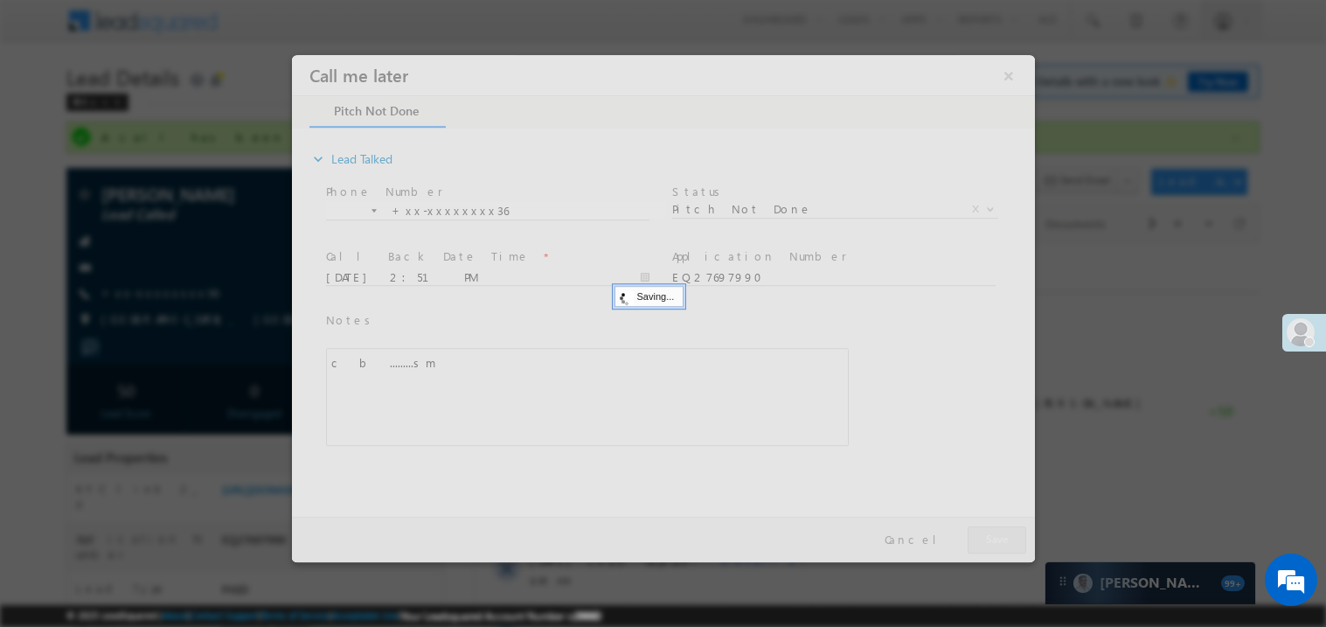
click at [996, 541] on div at bounding box center [662, 307] width 743 height 507
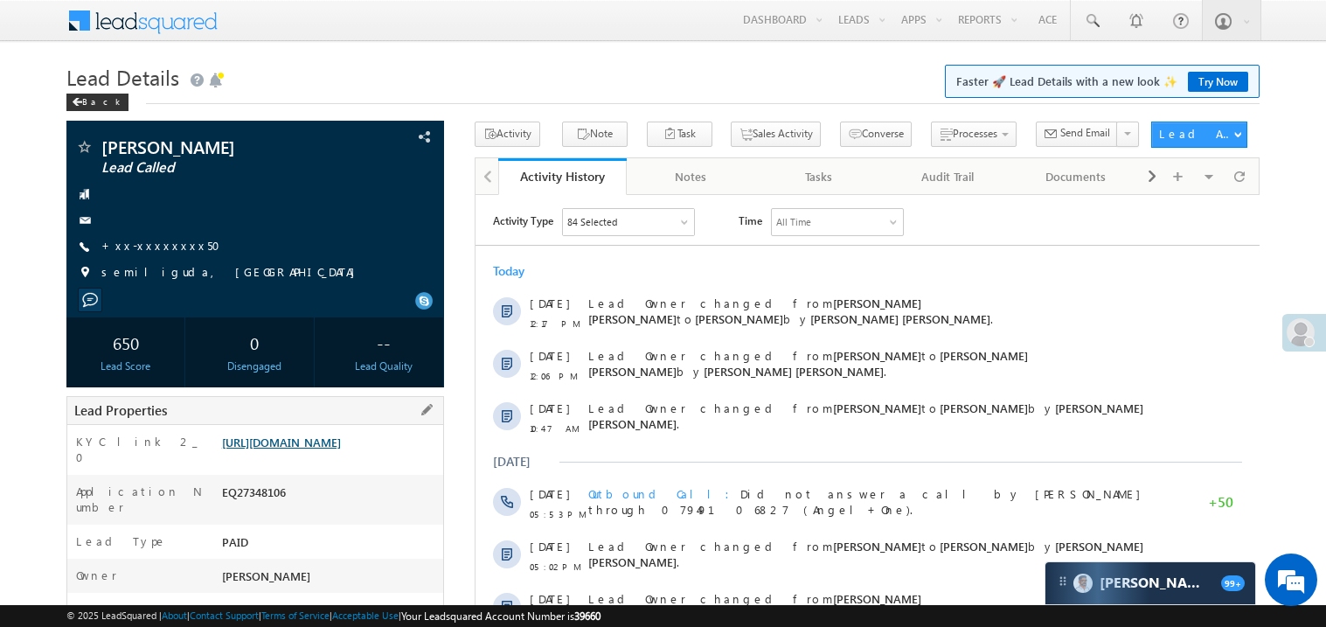
click at [331, 449] on link "[URL][DOMAIN_NAME]" at bounding box center [281, 442] width 119 height 15
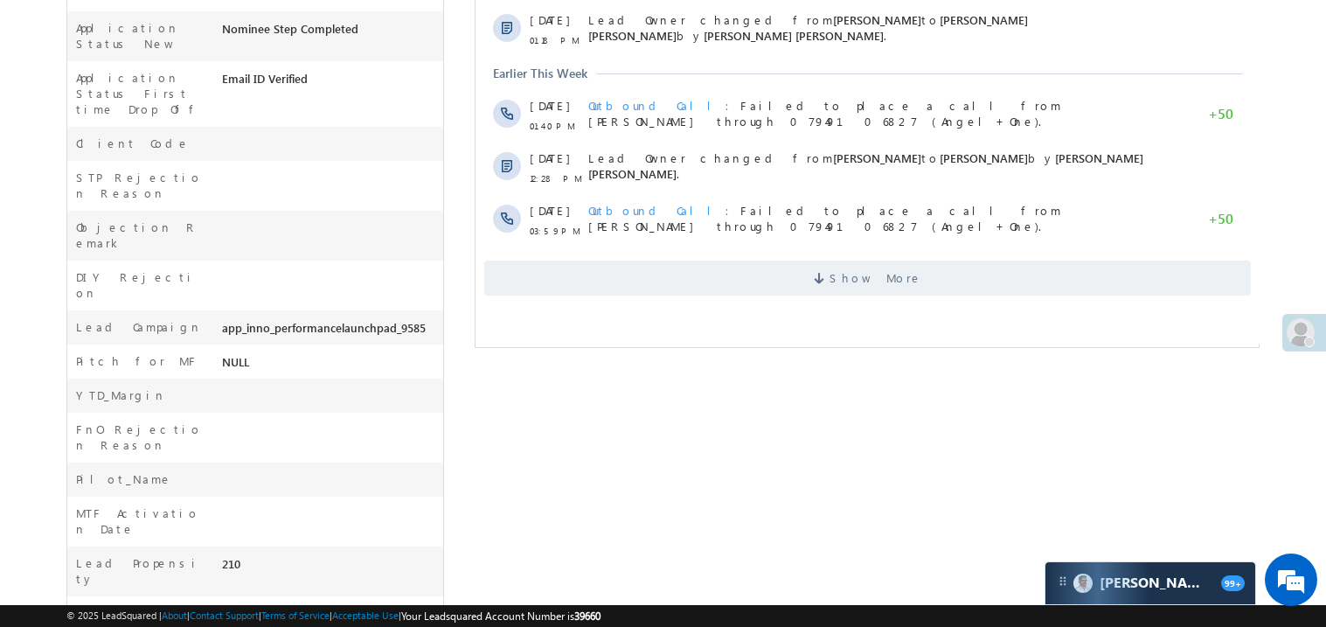
scroll to position [647, 0]
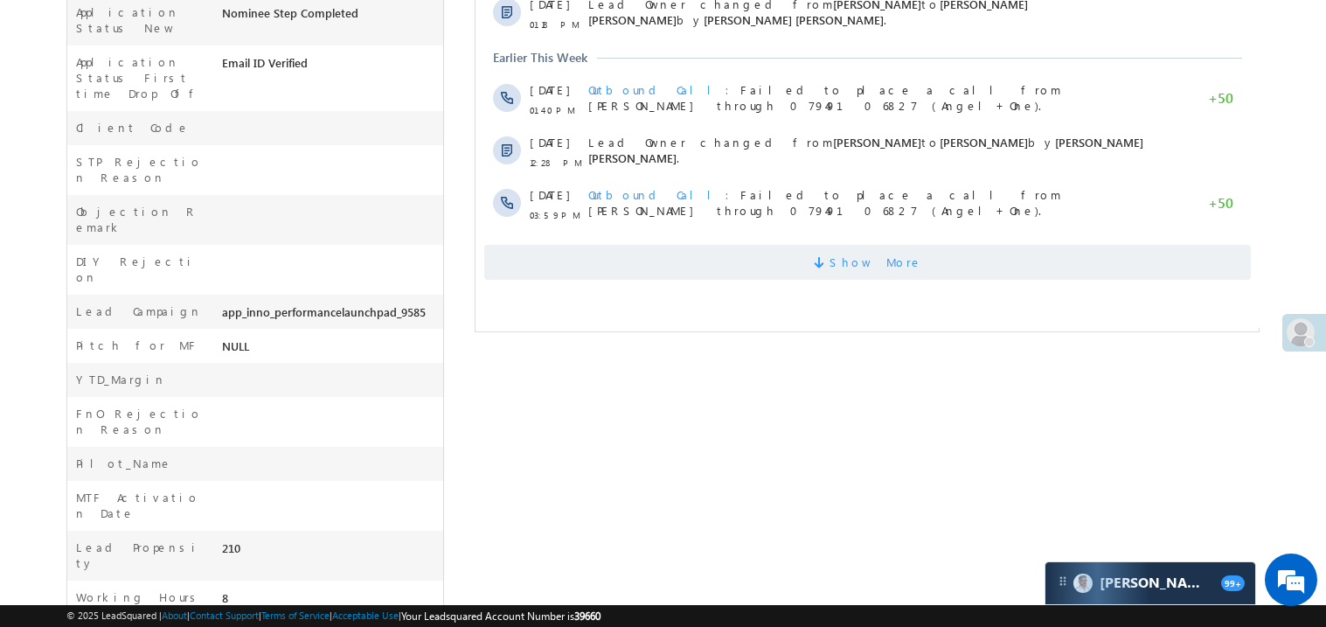
click at [797, 264] on span "Show More" at bounding box center [867, 262] width 767 height 35
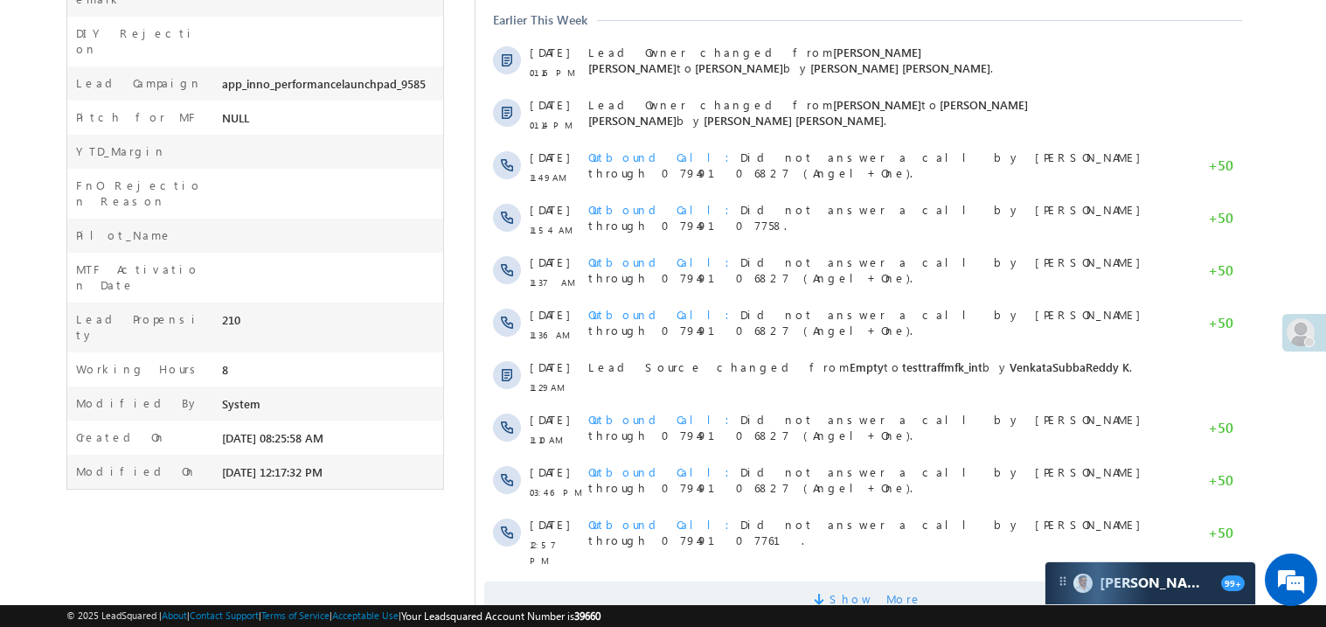
scroll to position [929, 0]
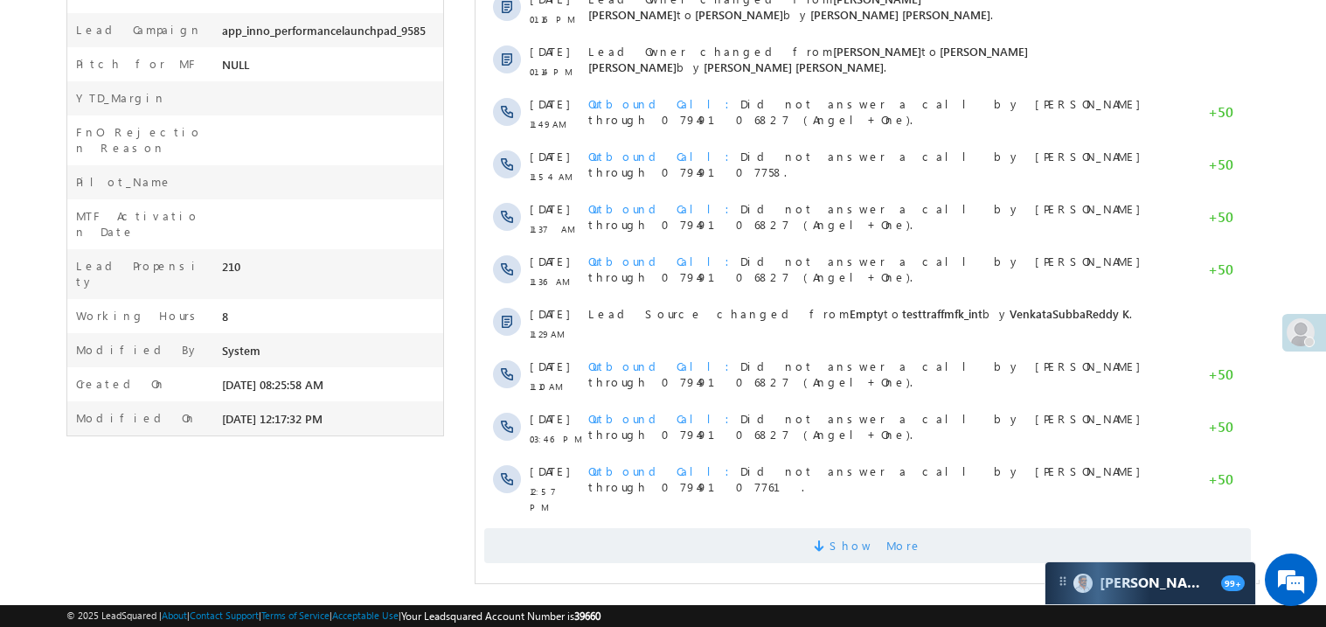
click at [788, 548] on span "Show More" at bounding box center [867, 545] width 767 height 35
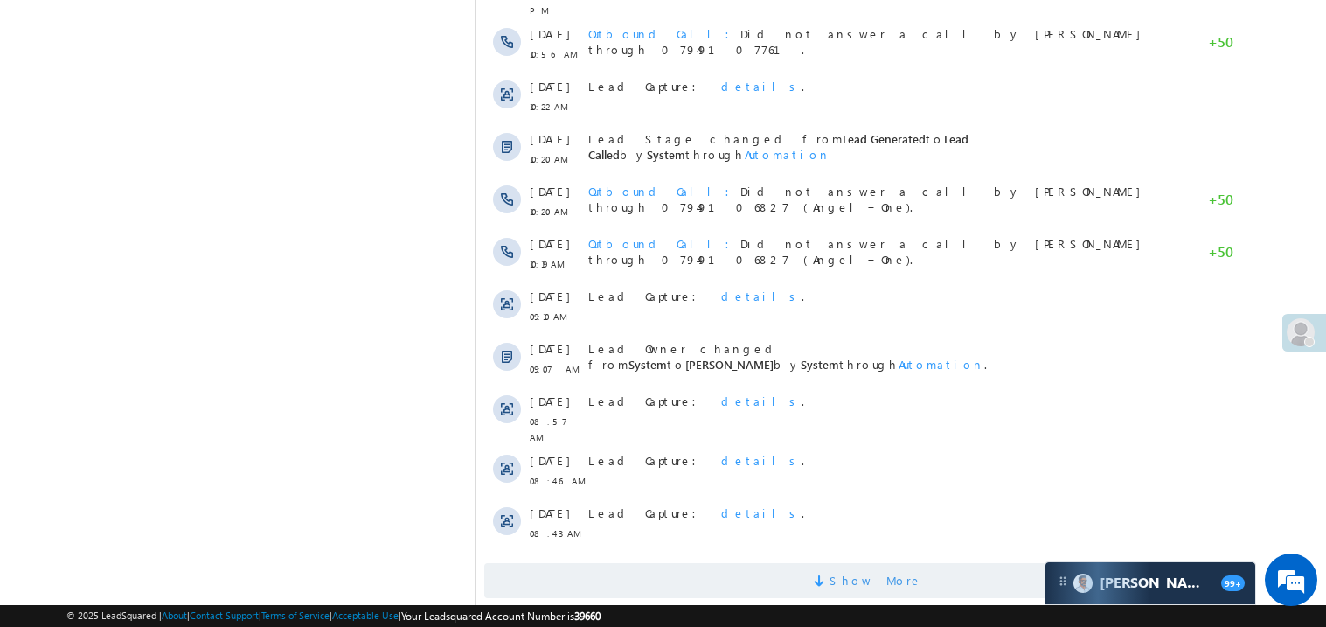
scroll to position [1453, 0]
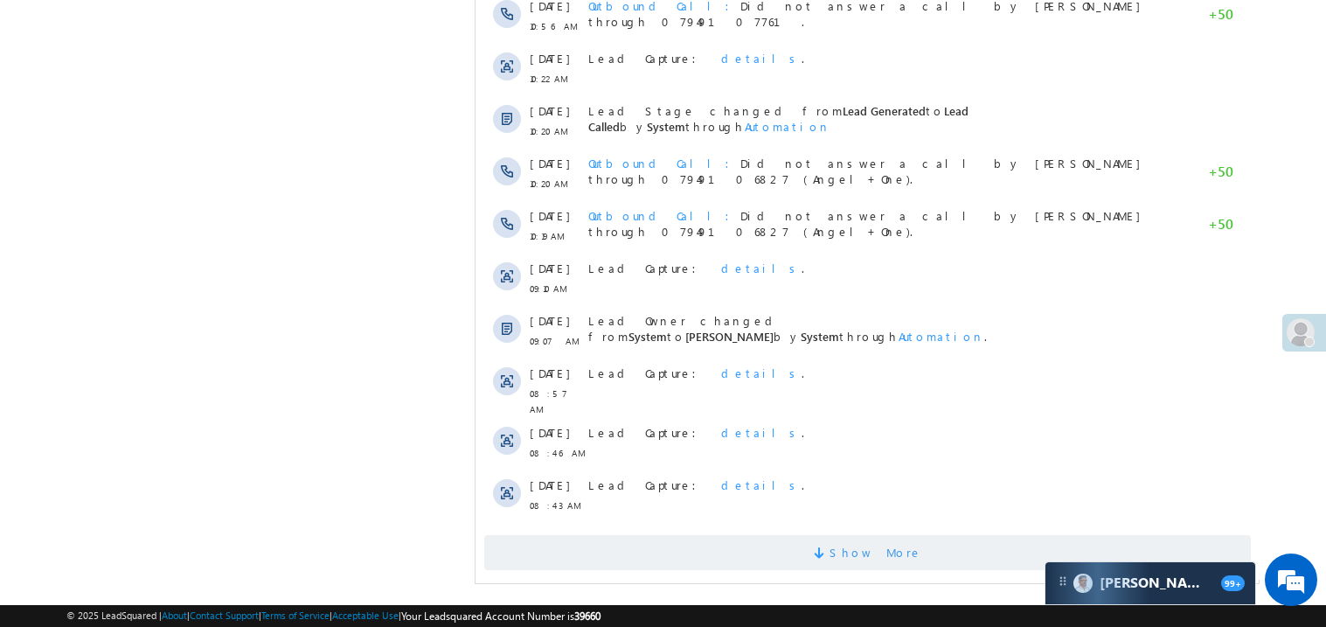
click at [789, 535] on span "Show More" at bounding box center [867, 552] width 767 height 35
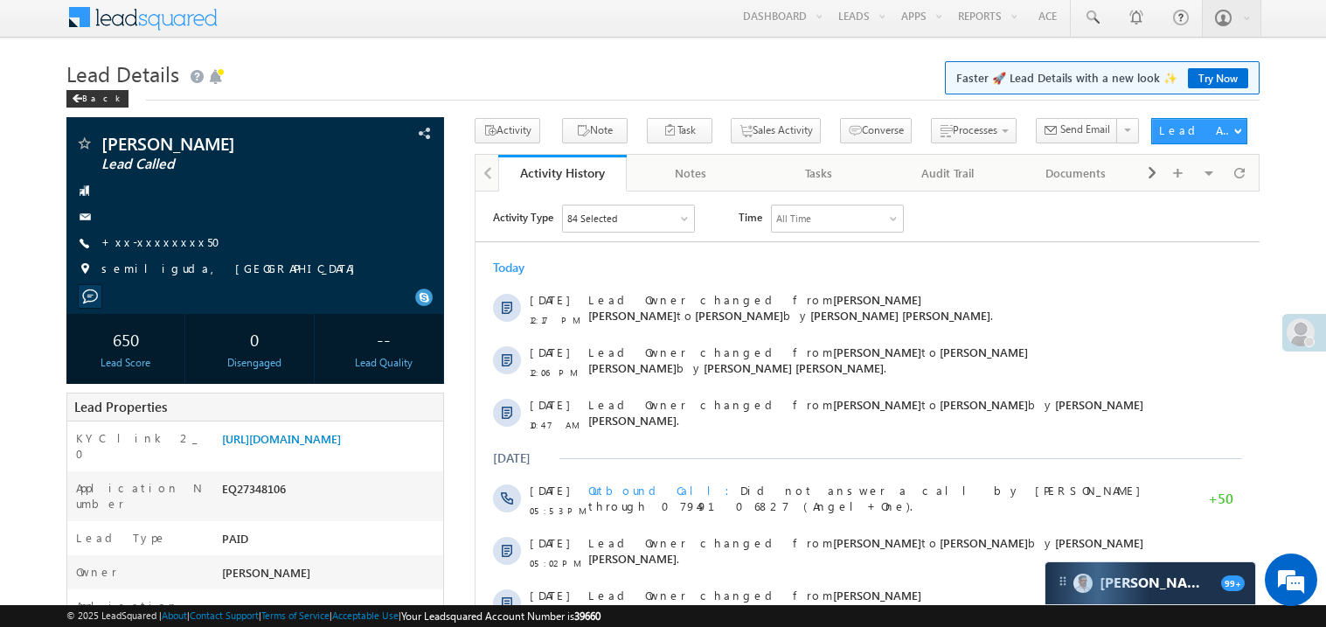
scroll to position [0, 0]
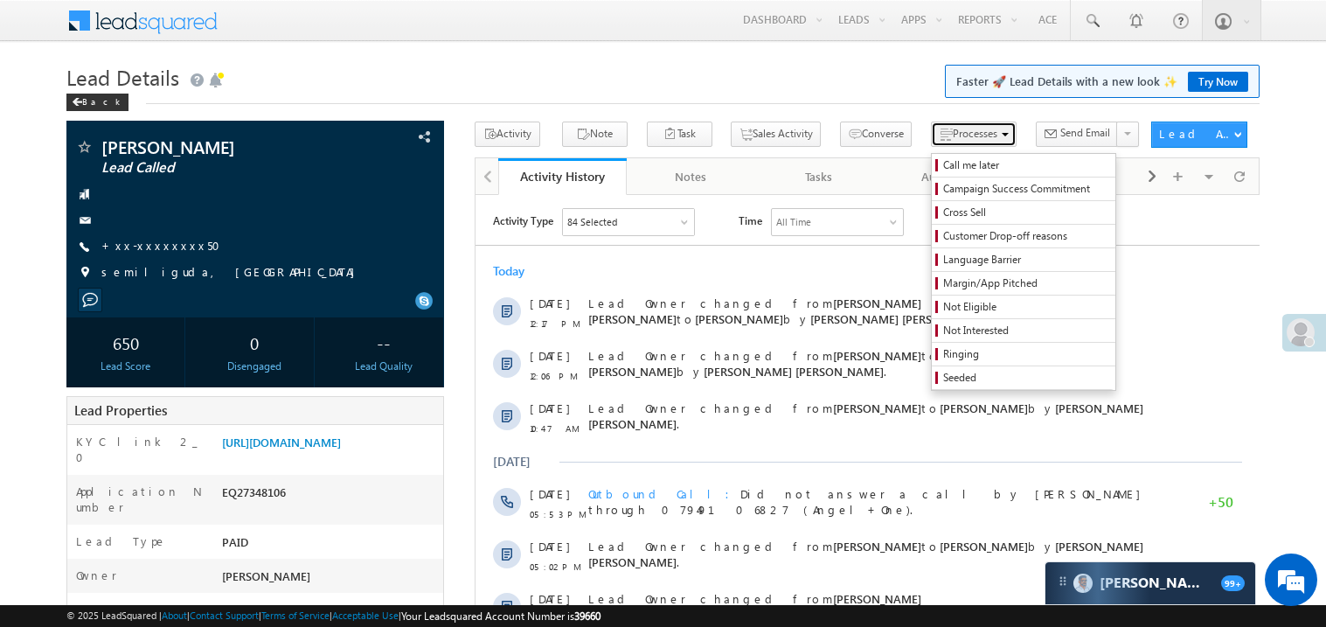
click at [953, 140] on span "Processes" at bounding box center [975, 133] width 45 height 13
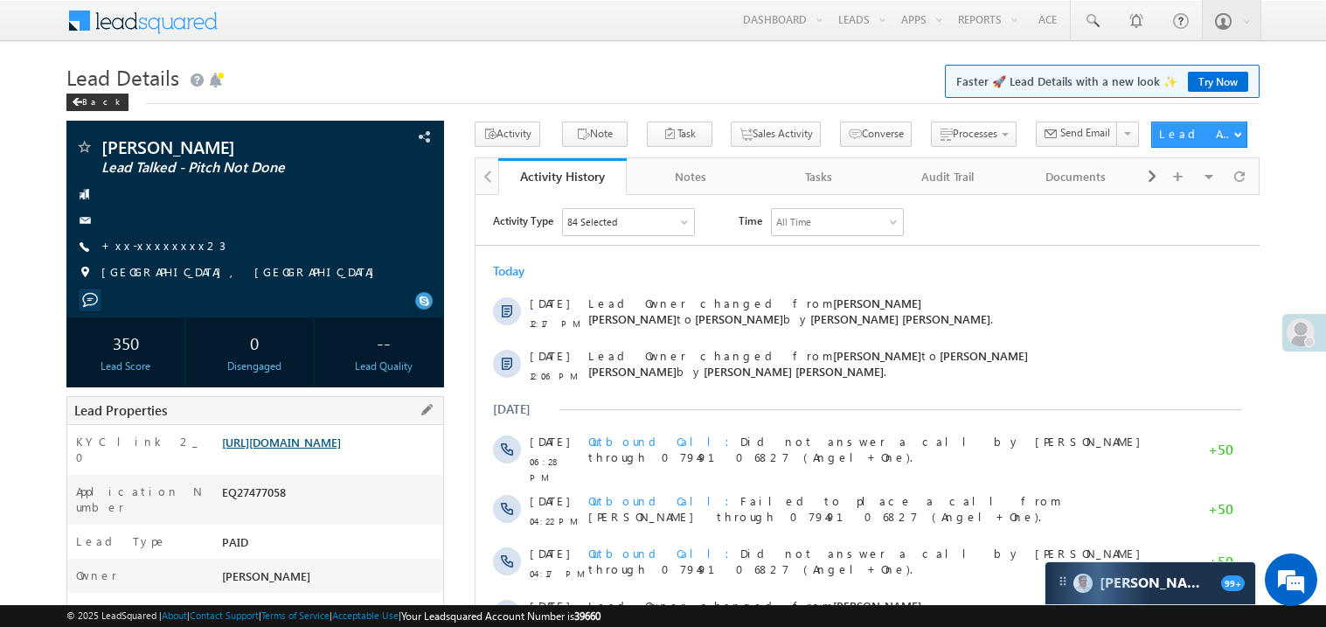
click at [341, 449] on link "https://angelbroking1-pk3em7sa.customui-test.leadsquared.com?leadId=f018fbba-e3…" at bounding box center [281, 442] width 119 height 15
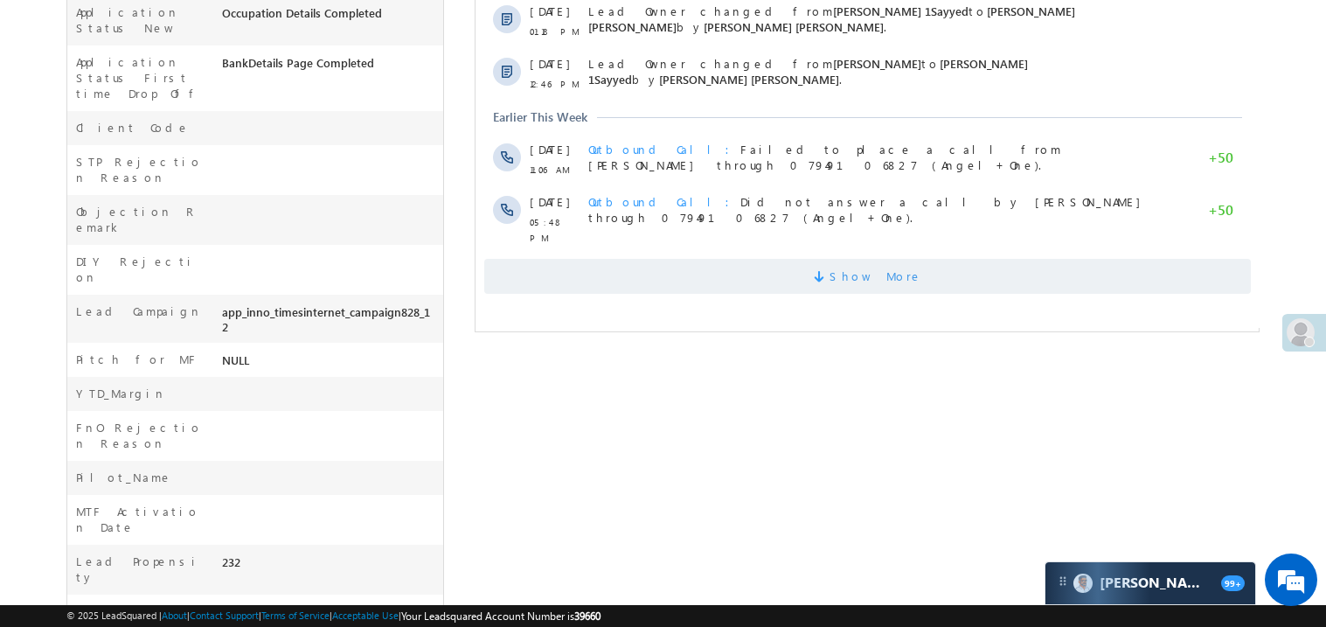
click at [786, 270] on span "Show More" at bounding box center [867, 276] width 767 height 35
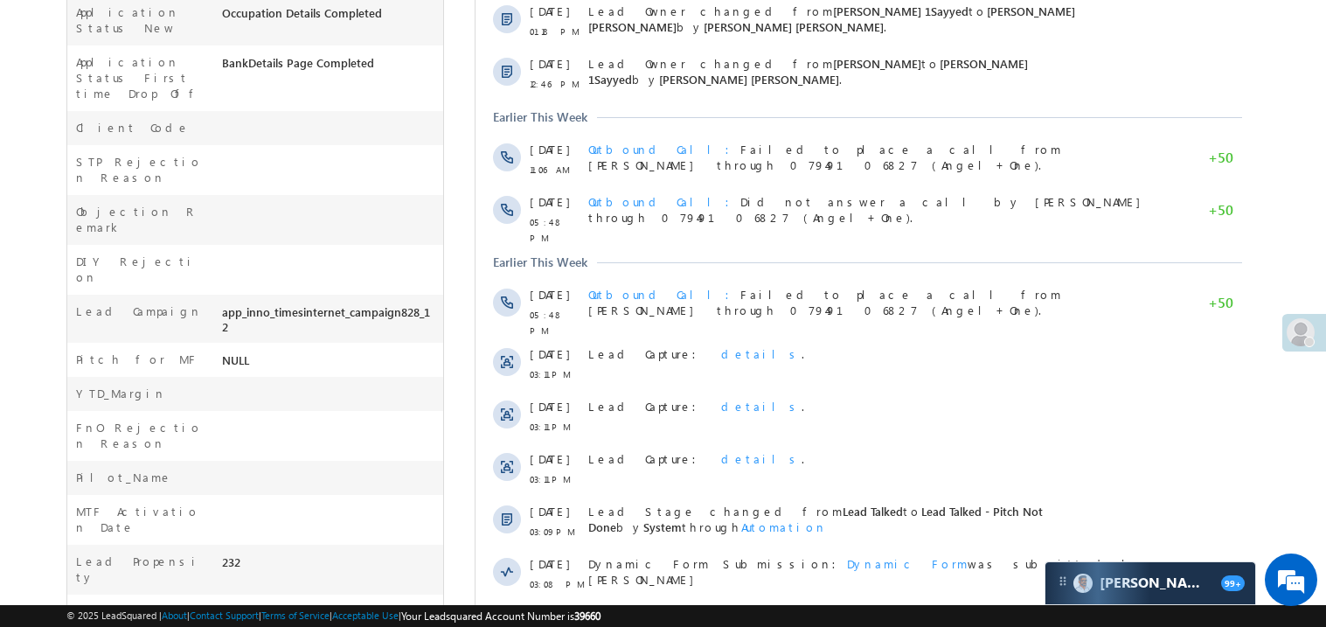
scroll to position [929, 0]
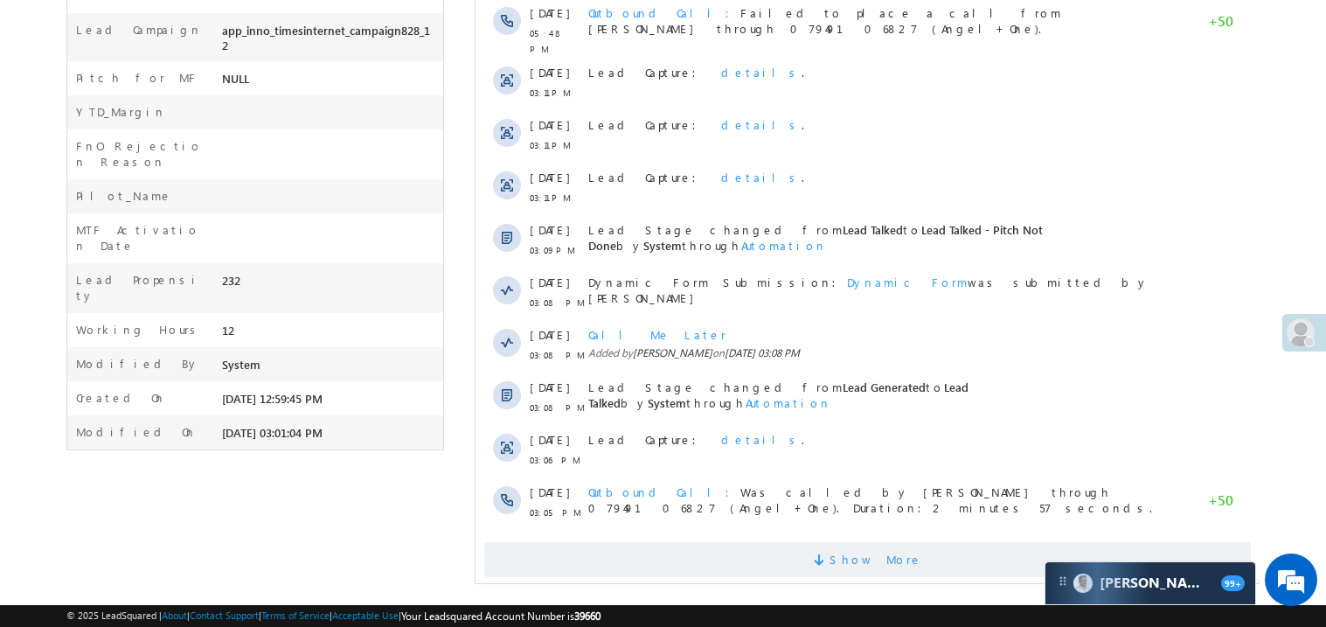
click at [986, 550] on span "Show More" at bounding box center [867, 559] width 767 height 35
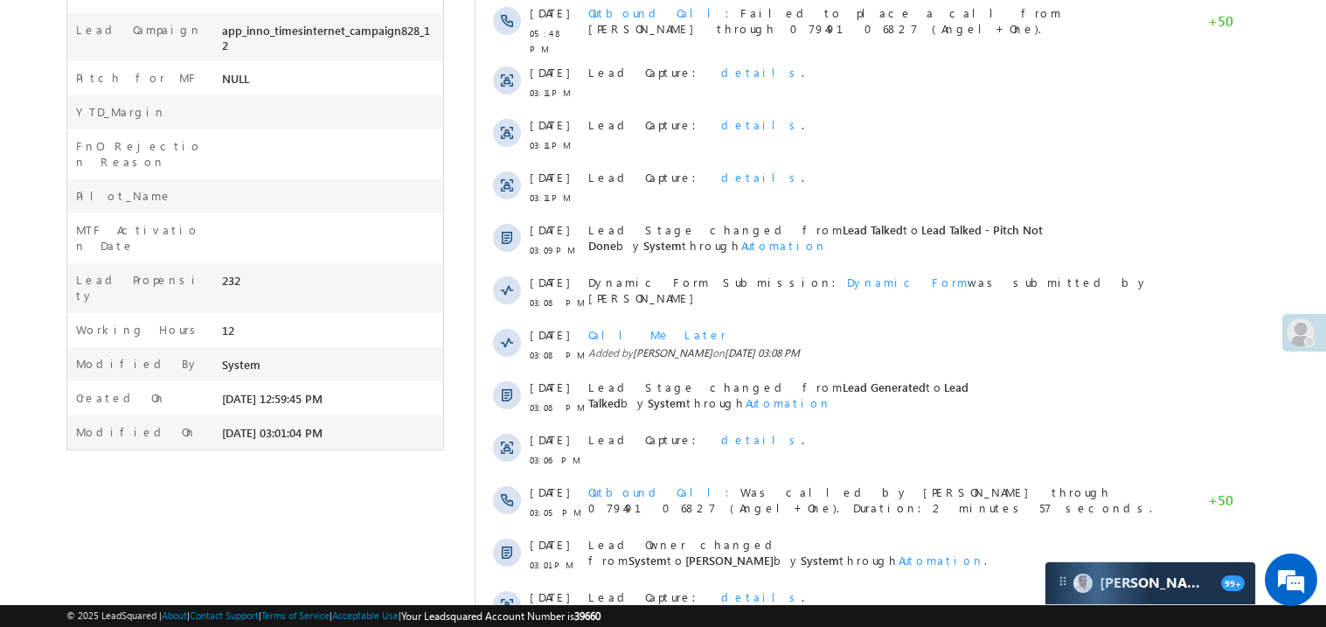
scroll to position [1453, 0]
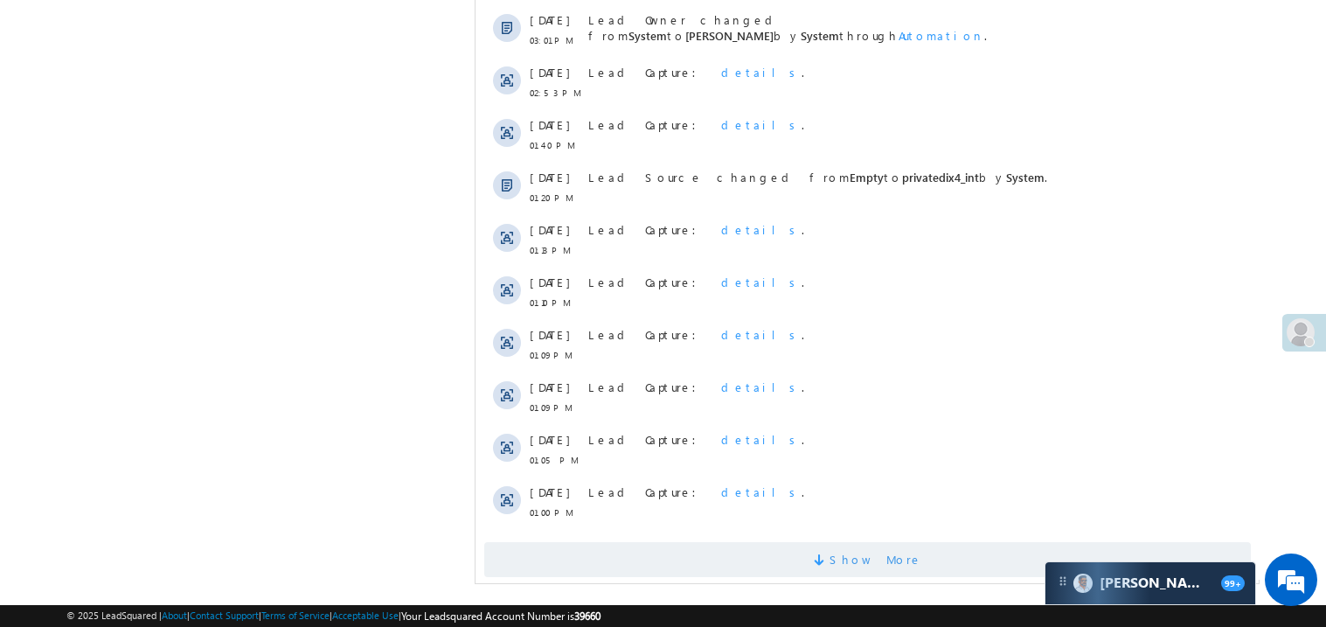
click at [972, 542] on span "Show More" at bounding box center [867, 559] width 767 height 35
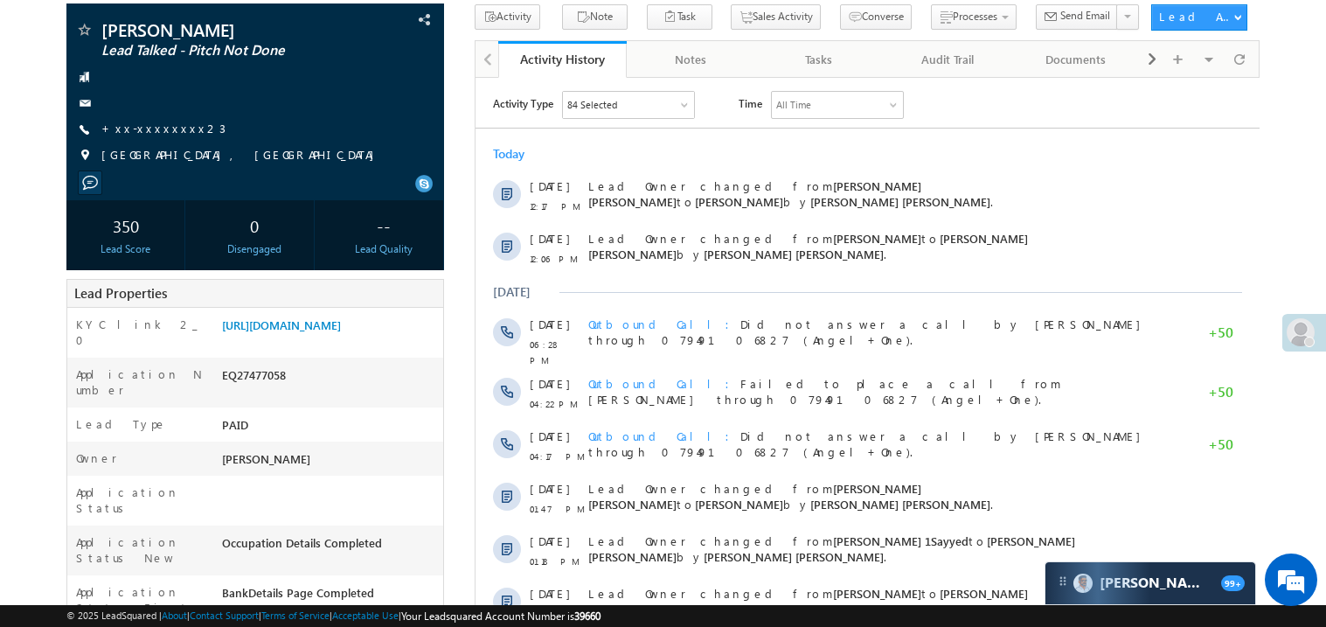
scroll to position [0, 0]
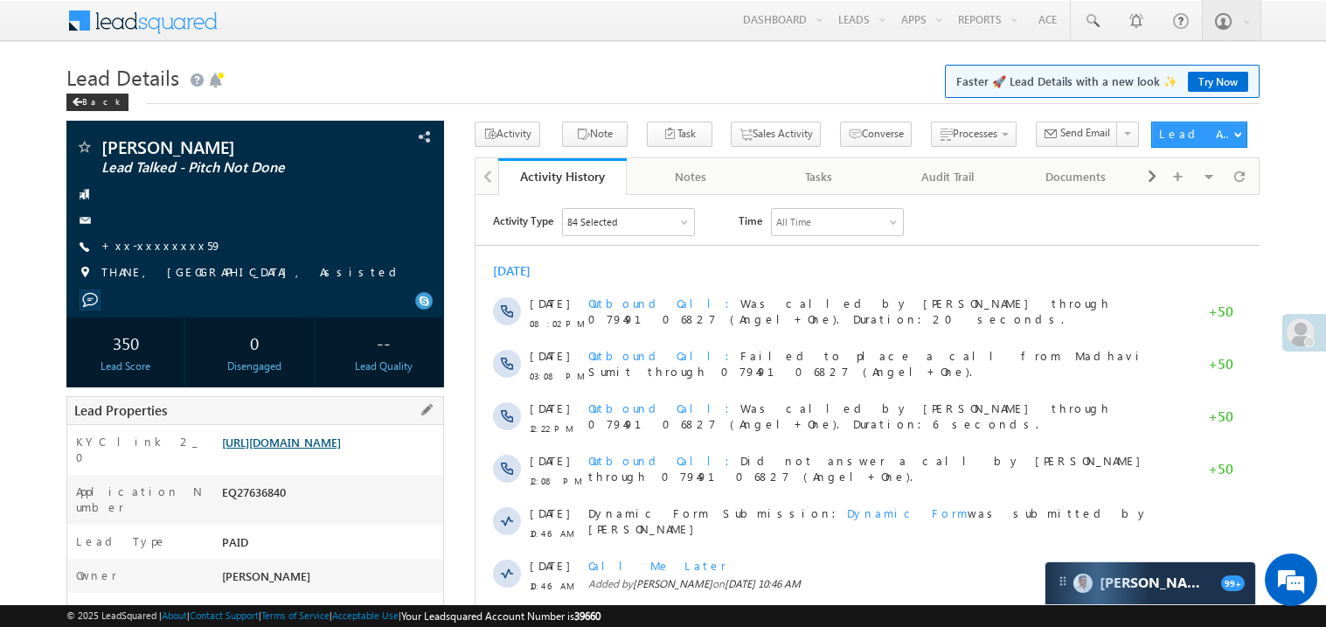
click at [322, 448] on link "[URL][DOMAIN_NAME]" at bounding box center [281, 442] width 119 height 15
click at [326, 449] on link "[URL][DOMAIN_NAME]" at bounding box center [281, 442] width 119 height 15
click at [154, 246] on link "+xx-xxxxxxxx59" at bounding box center [161, 245] width 121 height 15
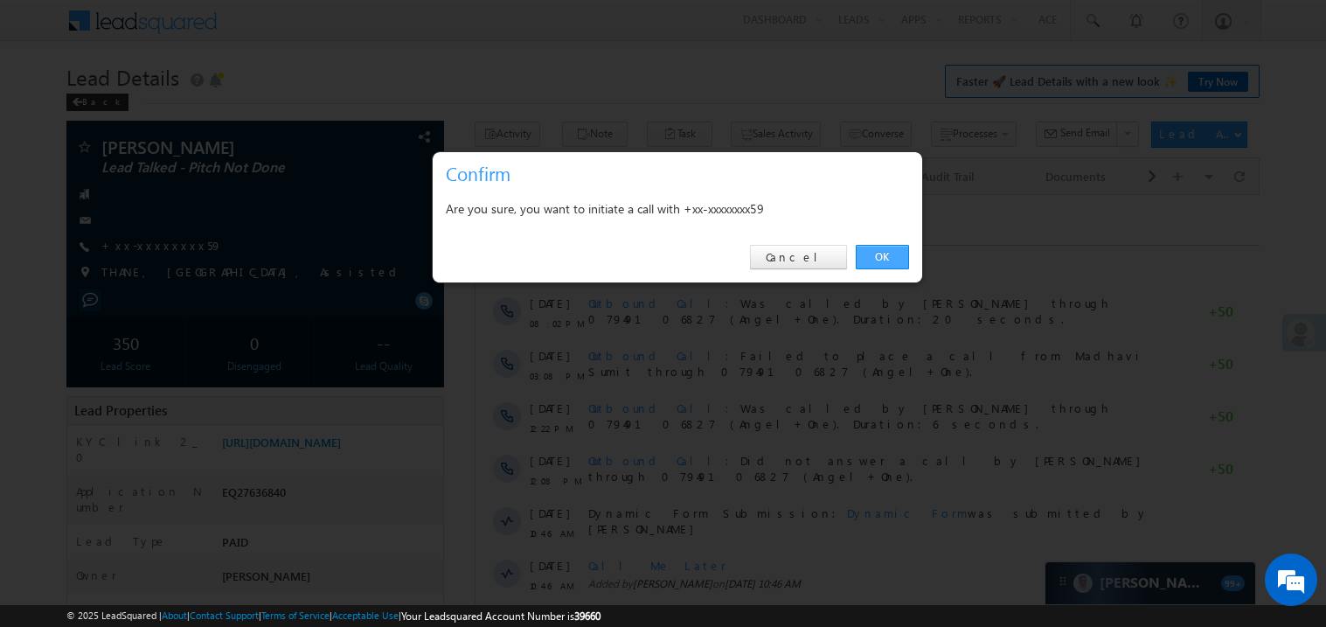
click at [882, 261] on link "OK" at bounding box center [882, 257] width 53 height 24
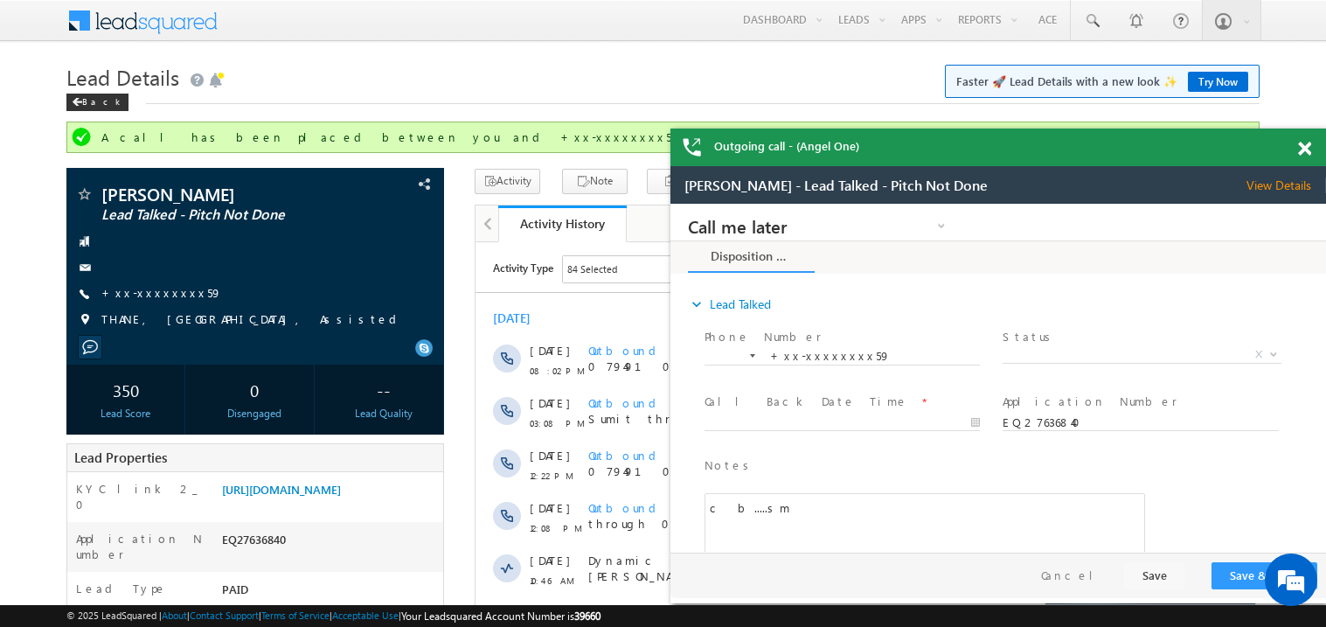
click at [1302, 145] on span at bounding box center [1304, 149] width 13 height 15
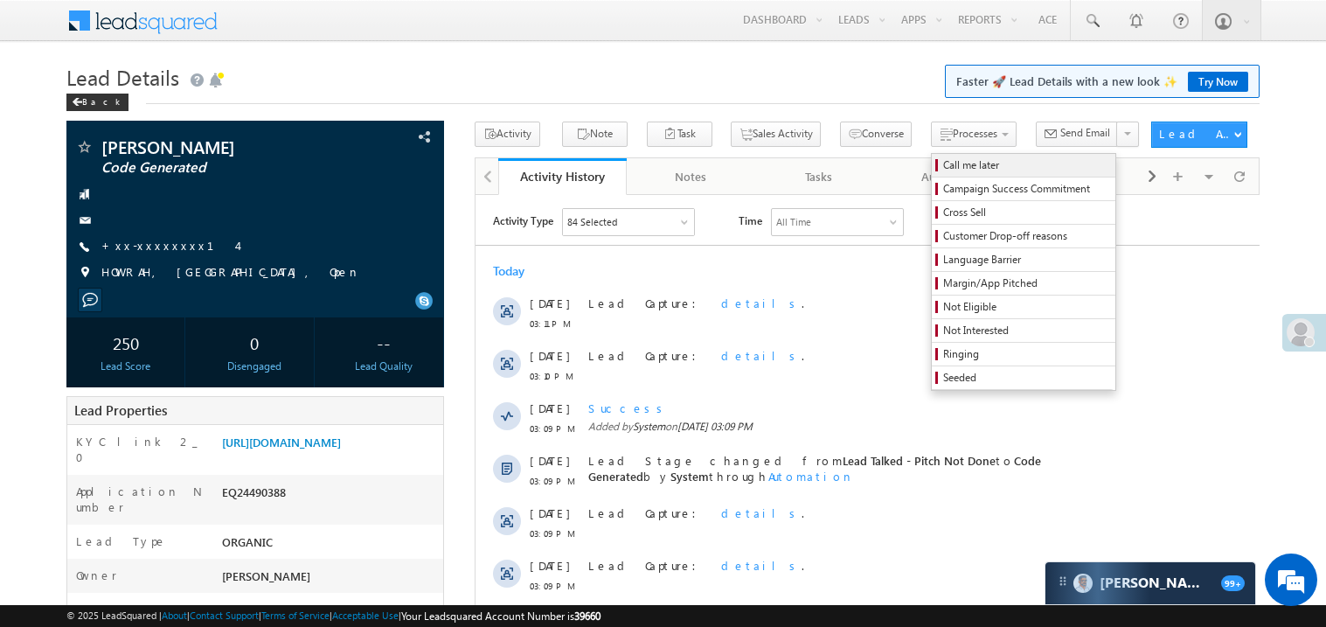
click at [943, 161] on span "Call me later" at bounding box center [1026, 165] width 166 height 16
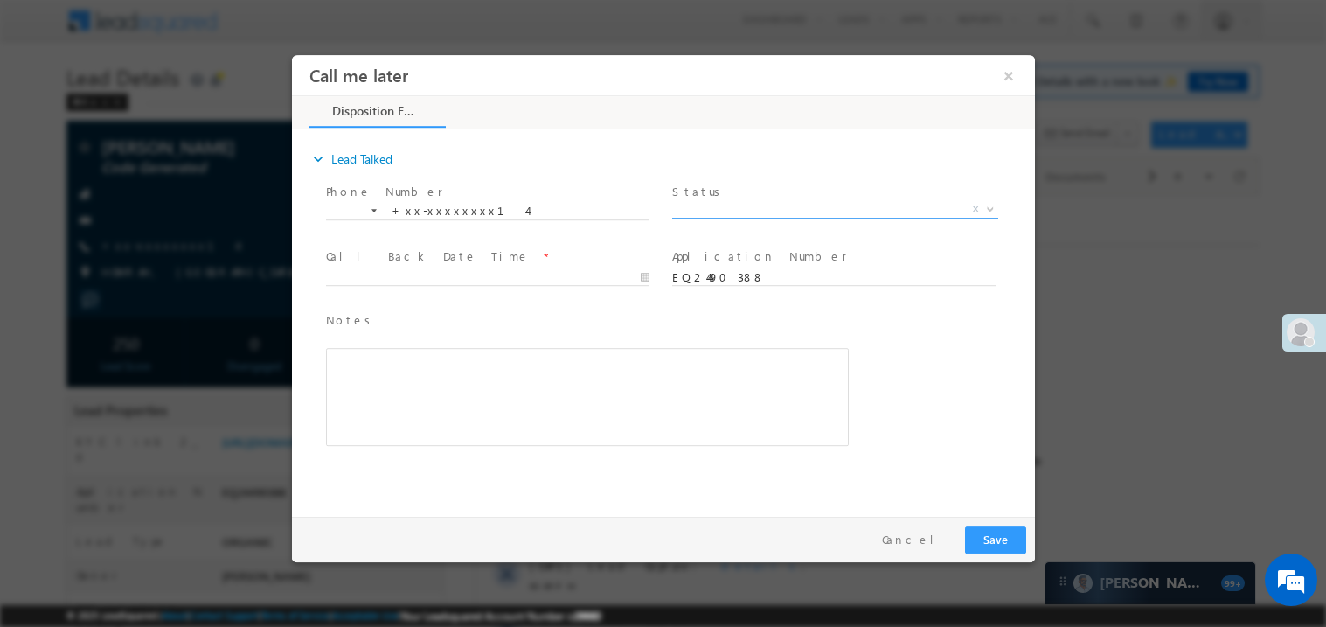
click at [744, 209] on span "X" at bounding box center [835, 208] width 326 height 17
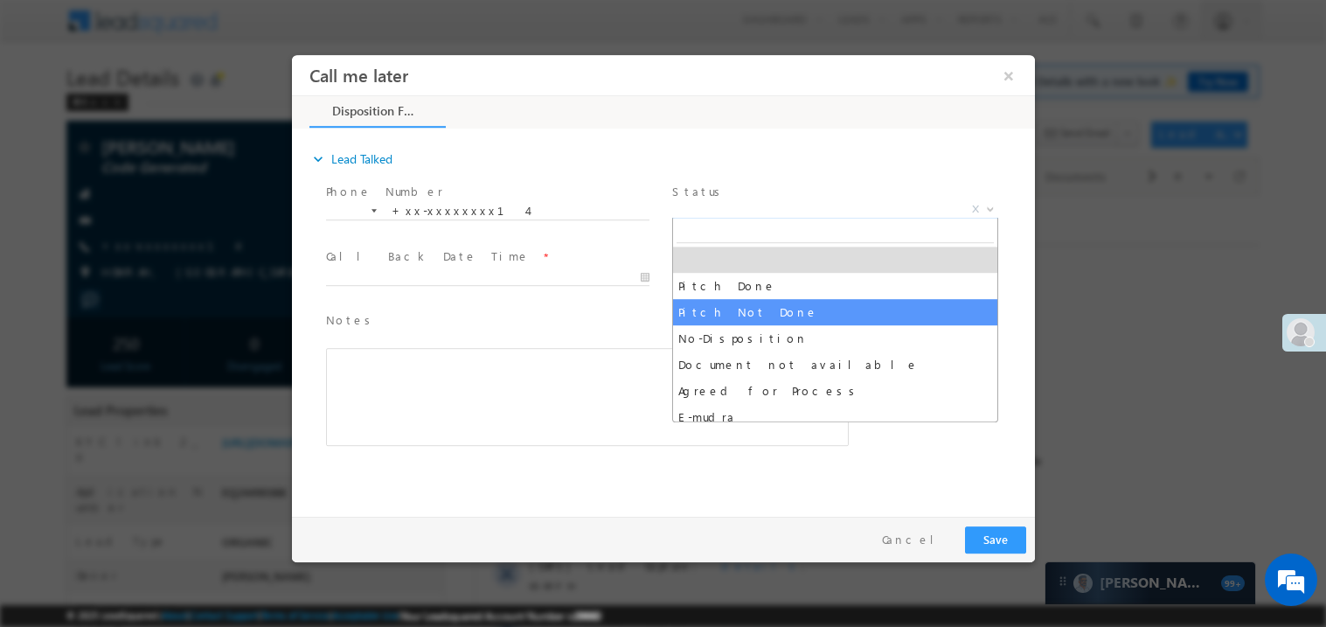
select select "Pitch Not Done"
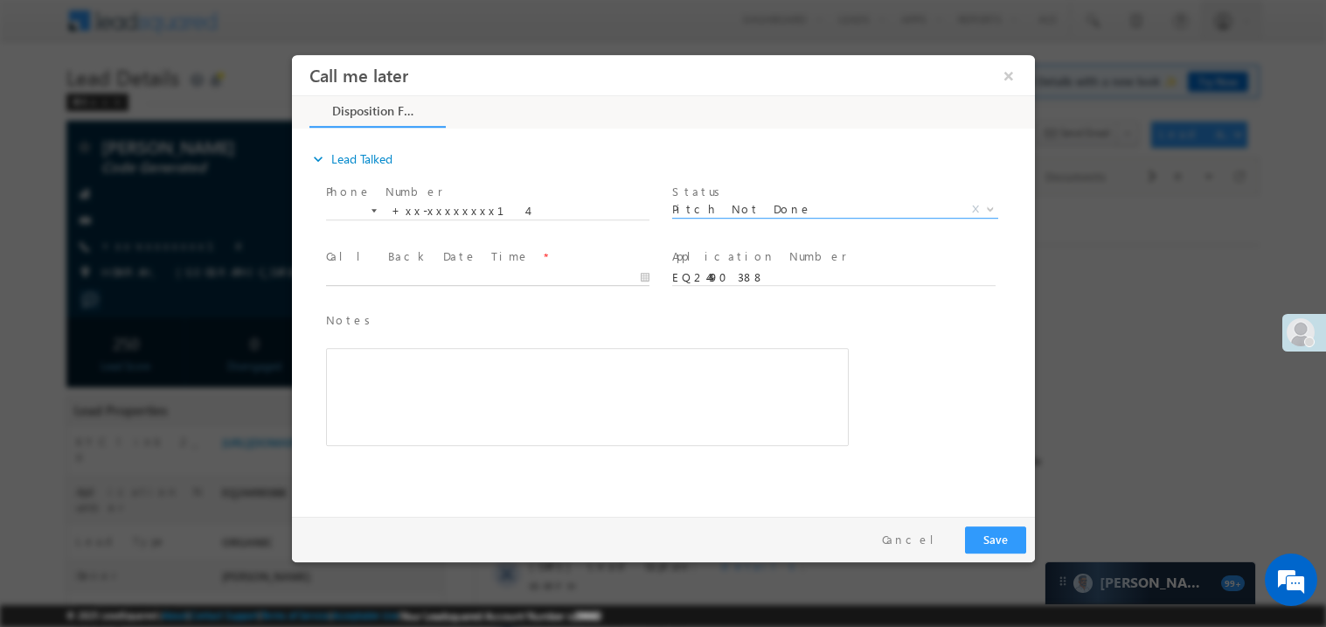
click at [388, 268] on body "Call me later ×" at bounding box center [662, 281] width 743 height 454
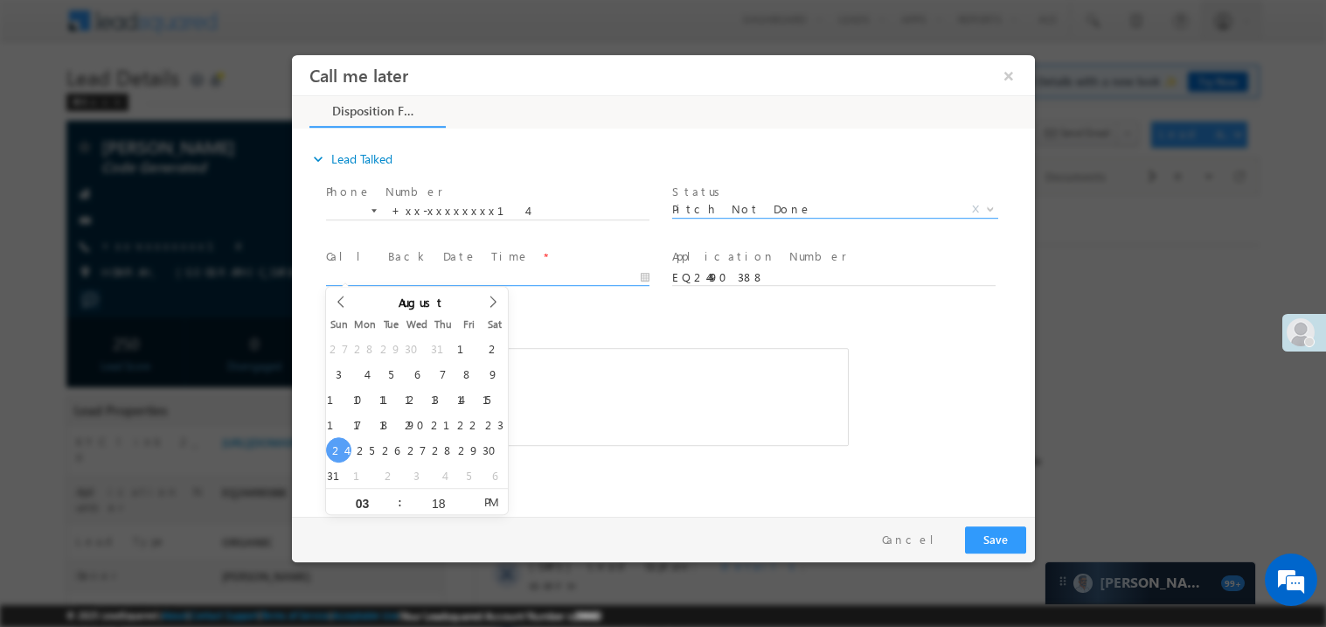
type input "08/24/25 3:18 PM"
click at [666, 347] on div "Rich Text Editor, 40788eee-0fb2-11ec-a811-0adc8a9d82c2__tab1__section1__Notes__…" at bounding box center [586, 396] width 523 height 98
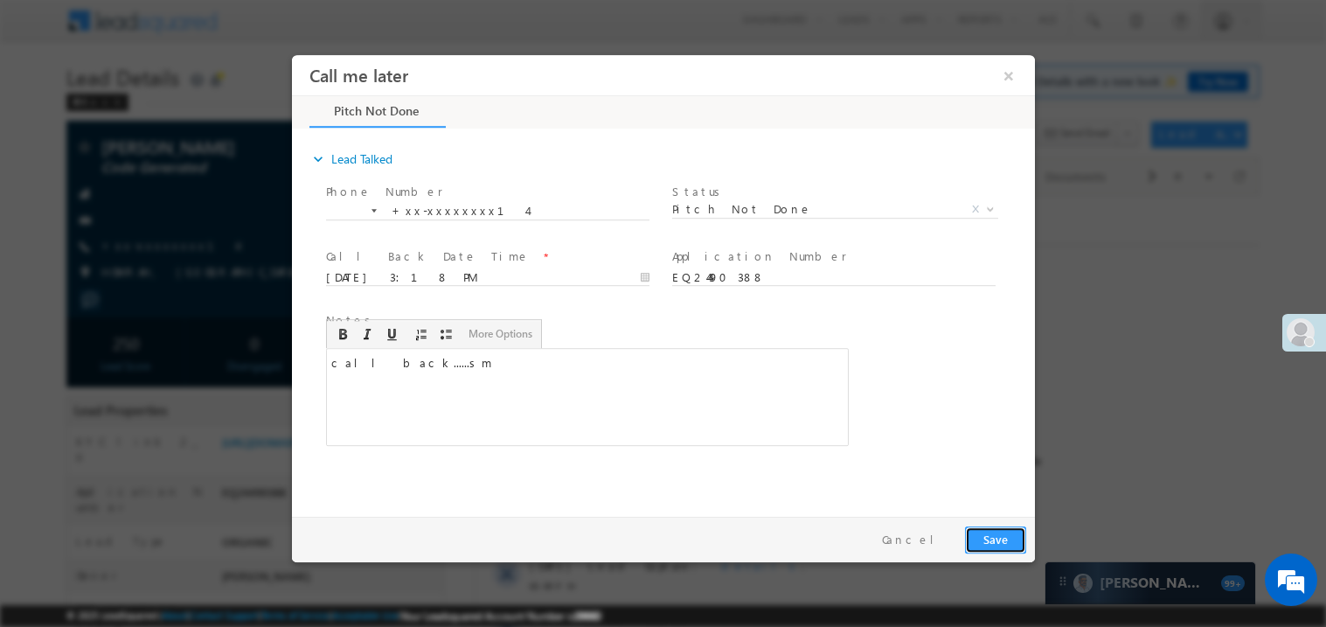
click at [999, 525] on button "Save" at bounding box center [994, 538] width 61 height 27
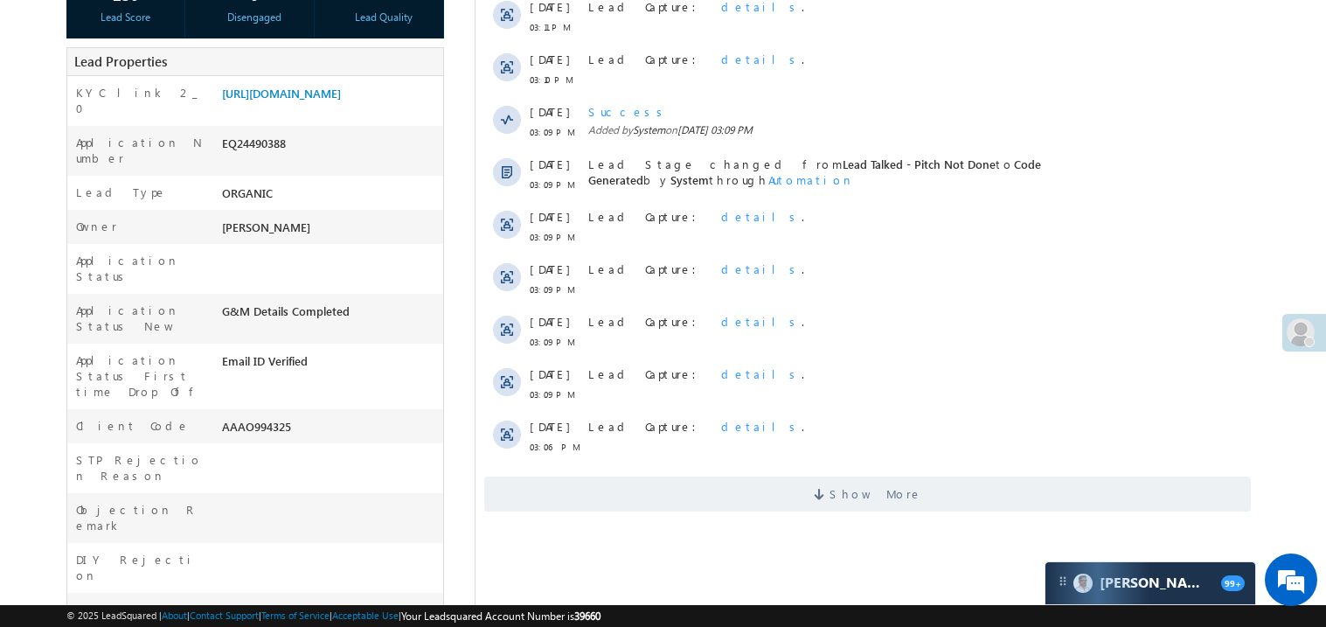
scroll to position [384, 0]
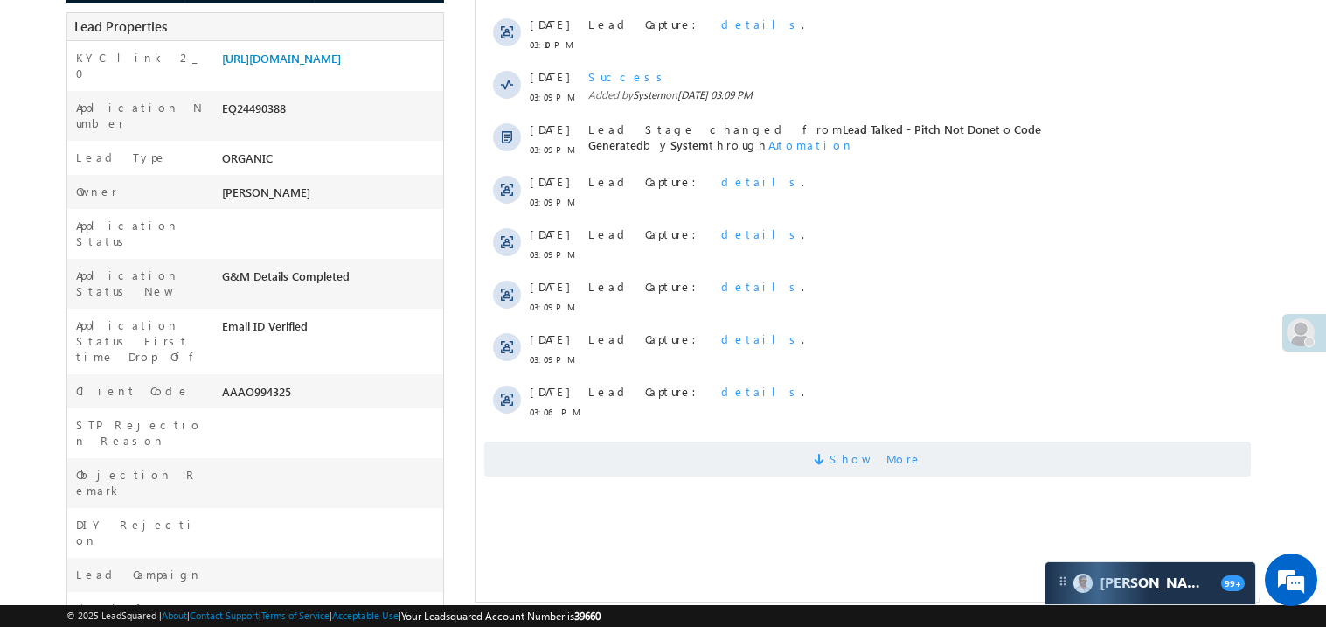
click at [954, 459] on span "Show More" at bounding box center [867, 459] width 767 height 35
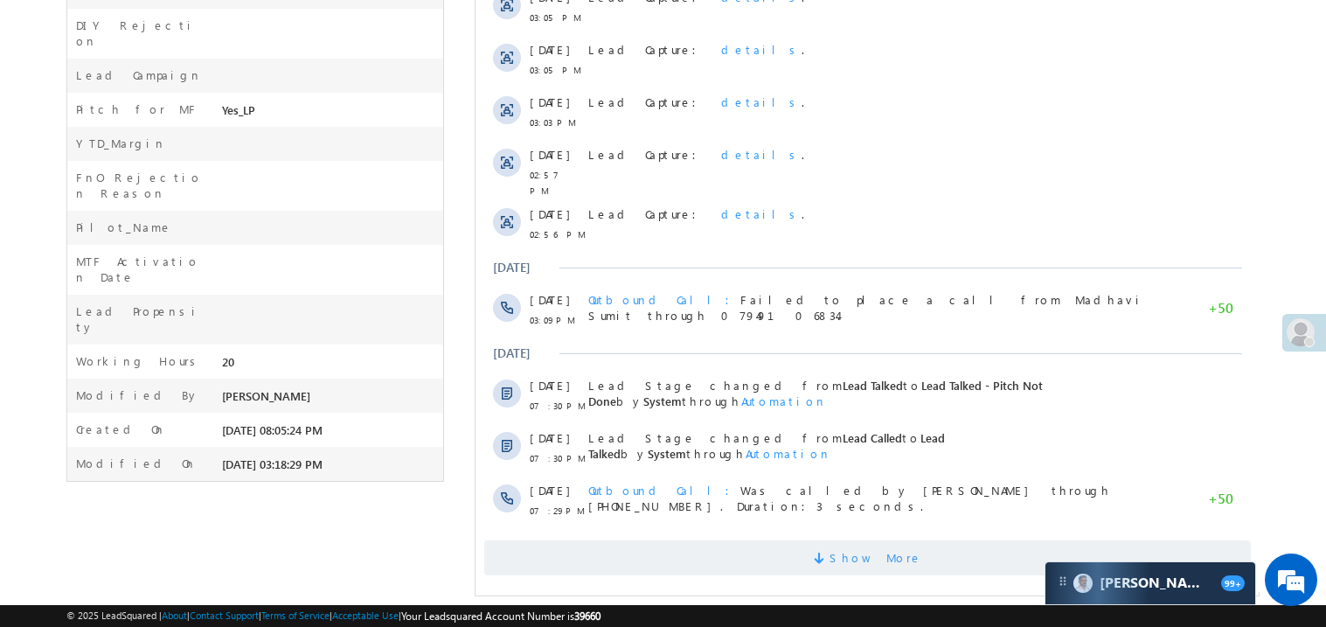
scroll to position [896, 0]
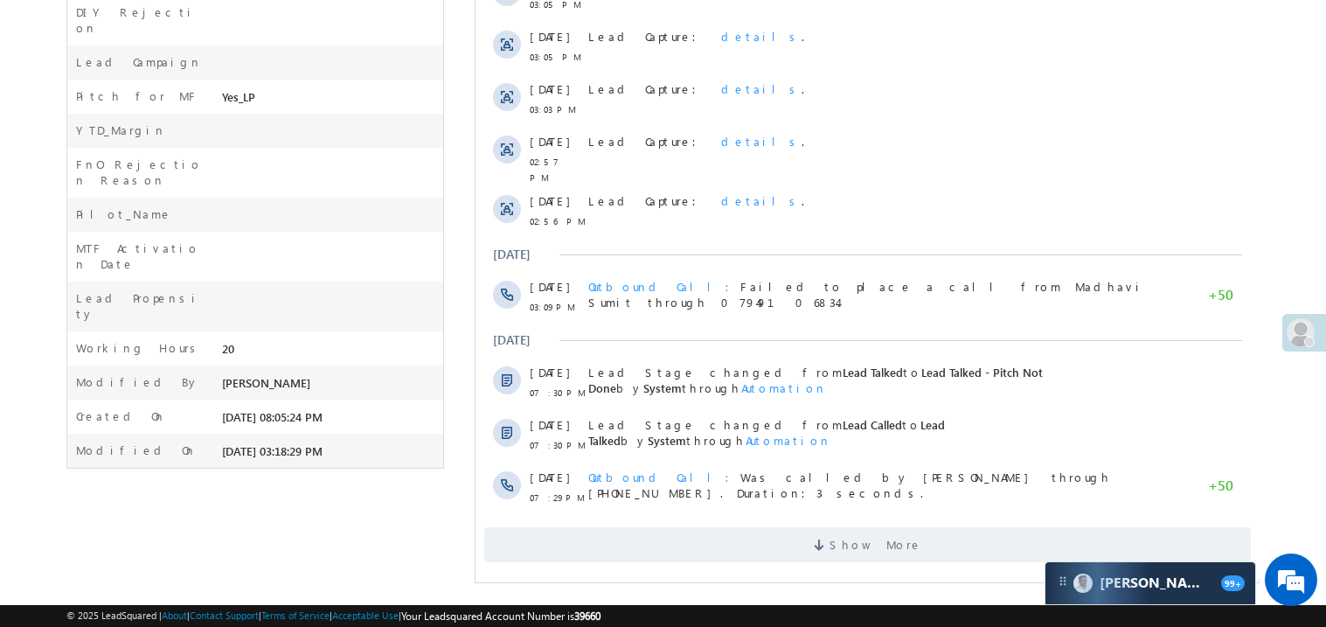
click at [790, 532] on span "Show More" at bounding box center [867, 544] width 767 height 35
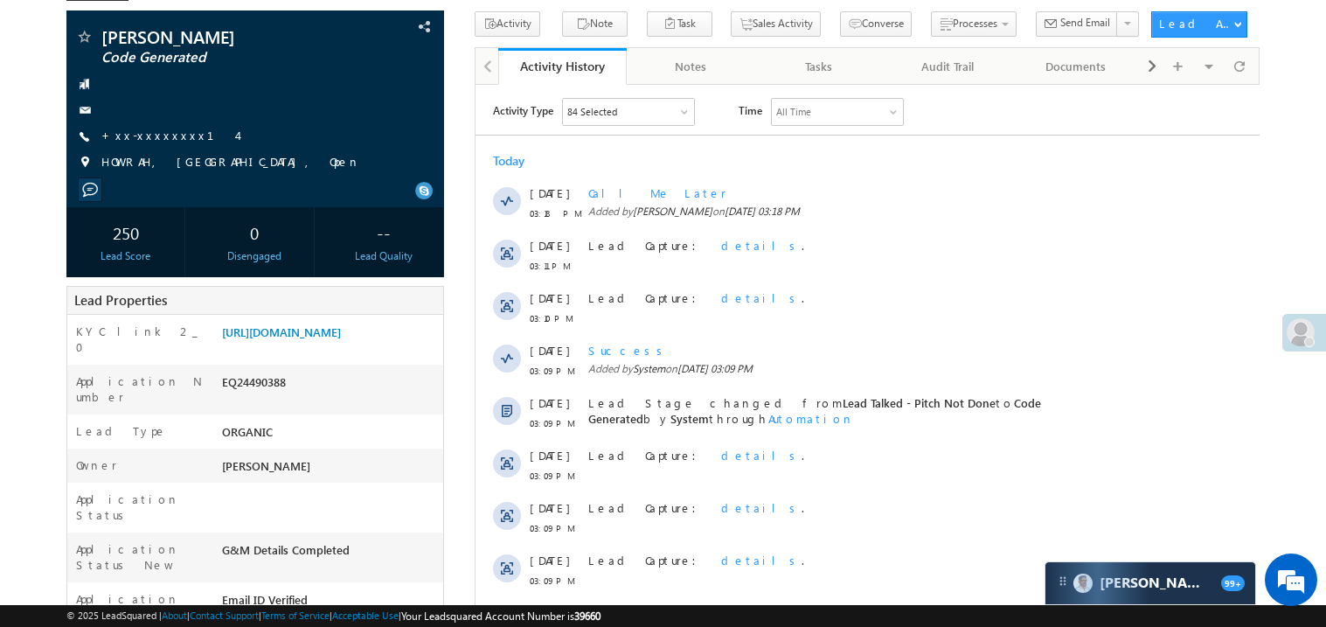
scroll to position [0, 0]
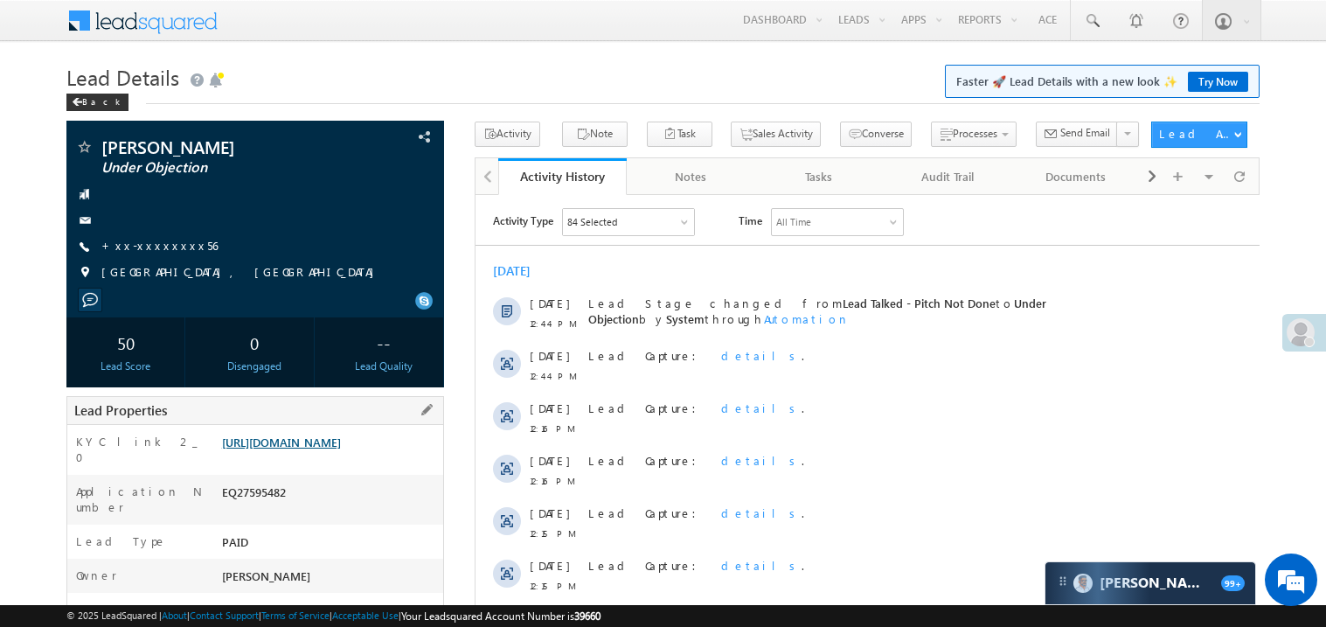
click at [310, 449] on link "[URL][DOMAIN_NAME]" at bounding box center [281, 442] width 119 height 15
click at [332, 449] on link "[URL][DOMAIN_NAME]" at bounding box center [281, 442] width 119 height 15
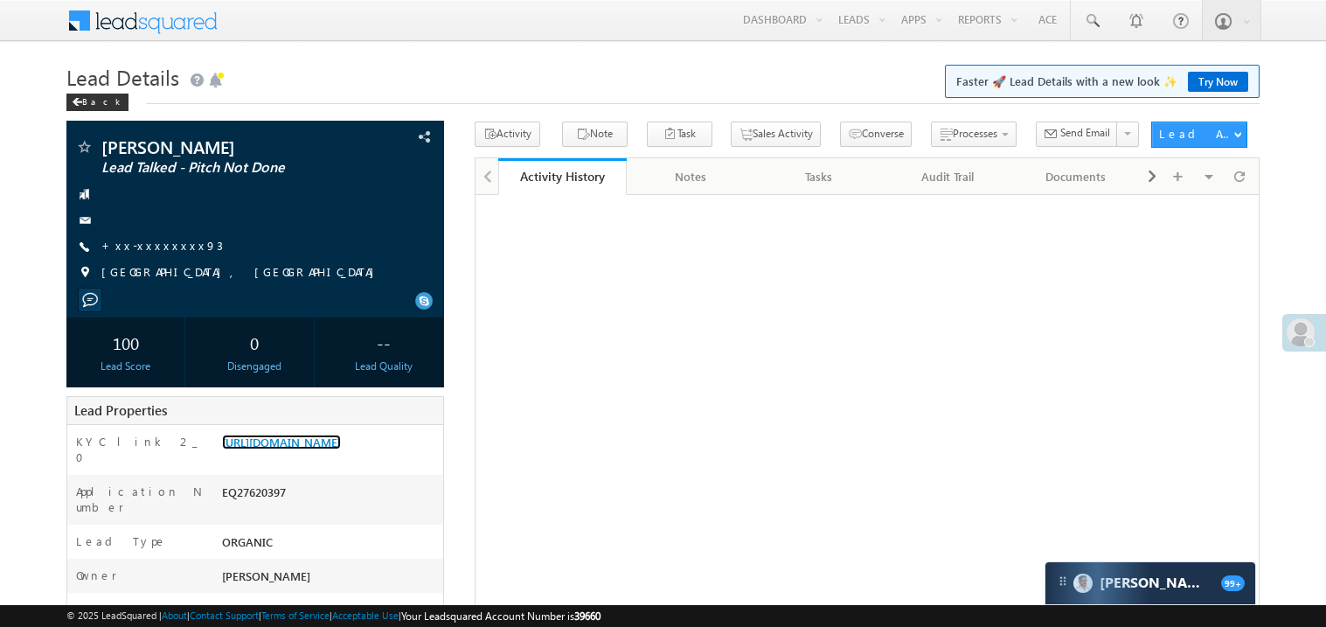
click at [316, 449] on link "https://angelbroking1-pk3em7sa.customui-test.leadsquared.com?leadId=a77eb218-ba…" at bounding box center [281, 442] width 119 height 15
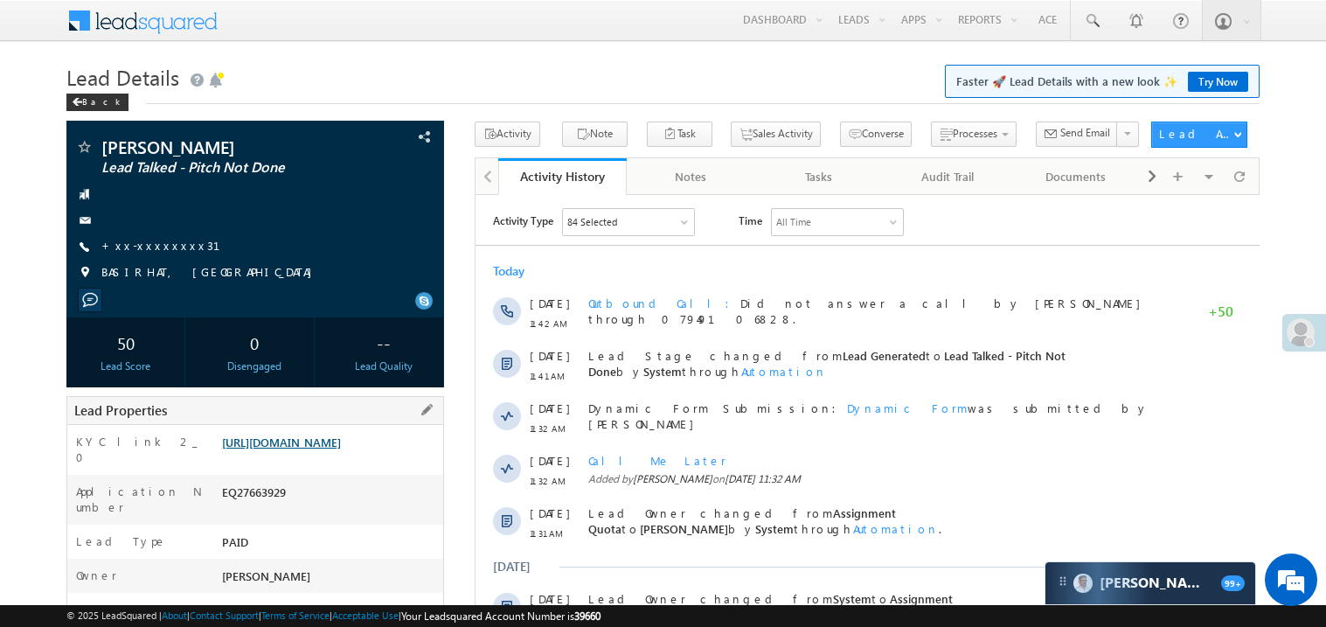
click at [338, 449] on link "https://angelbroking1-pk3em7sa.customui-test.leadsquared.com?leadId=e3f3ff7c-23…" at bounding box center [281, 442] width 119 height 15
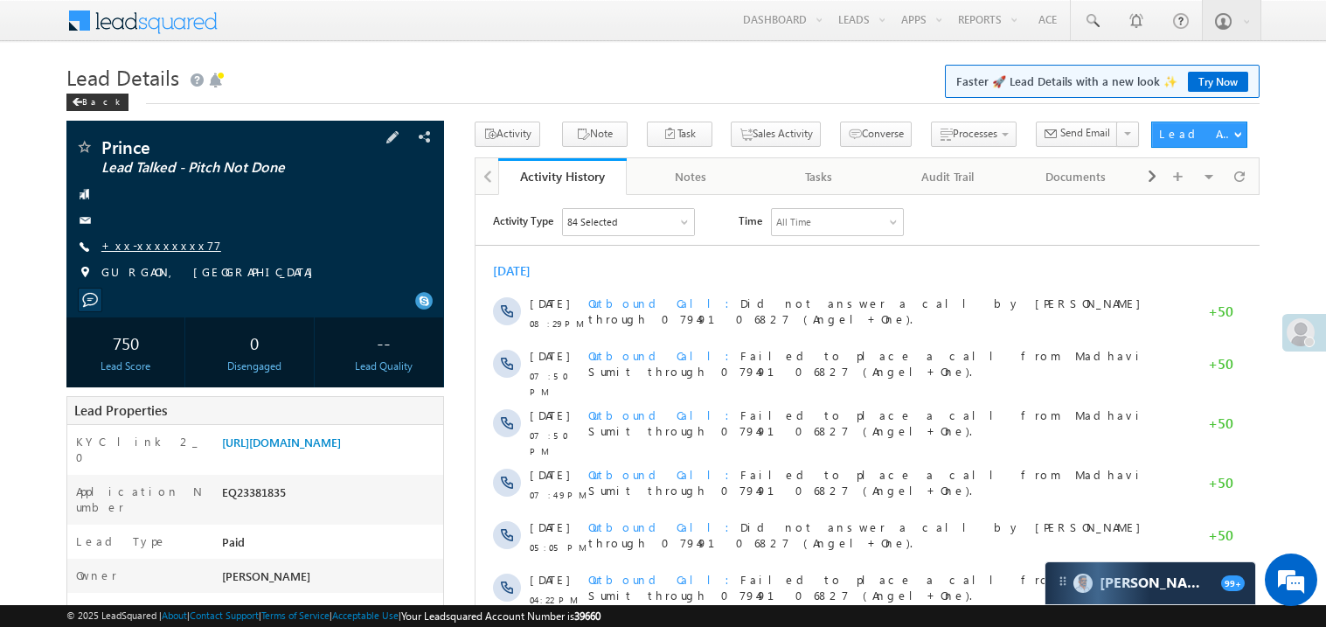
click at [161, 248] on link "+xx-xxxxxxxx77" at bounding box center [161, 245] width 120 height 15
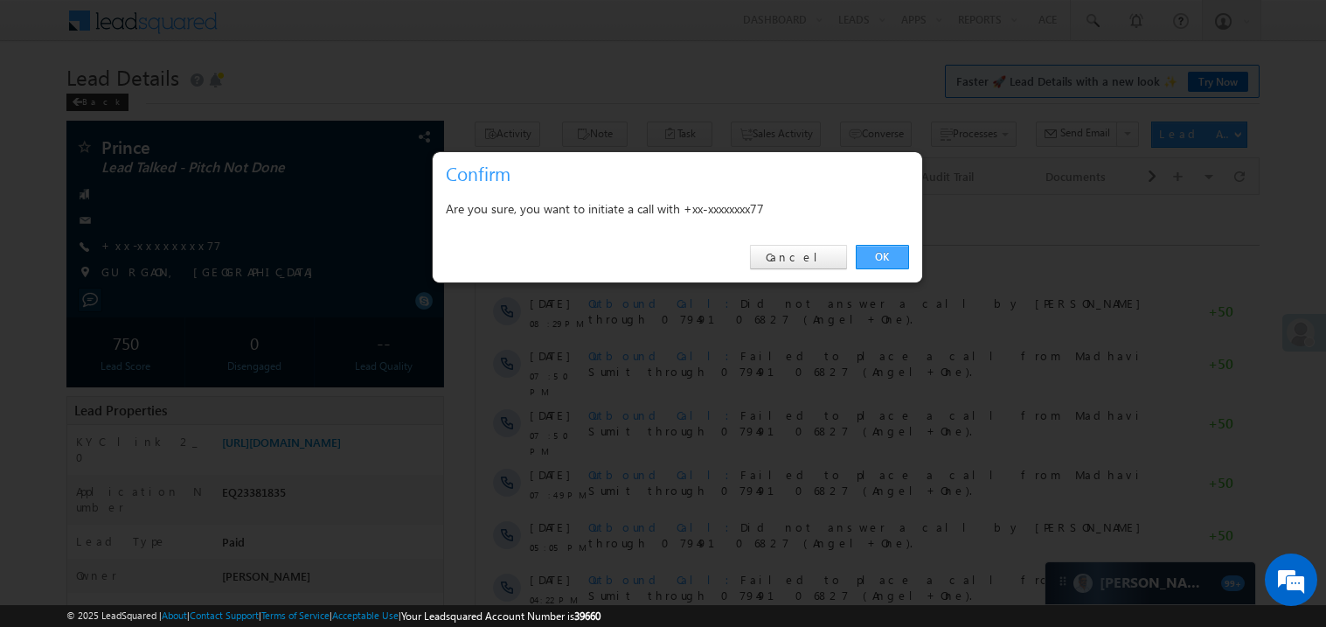
click at [872, 257] on link "OK" at bounding box center [882, 257] width 53 height 24
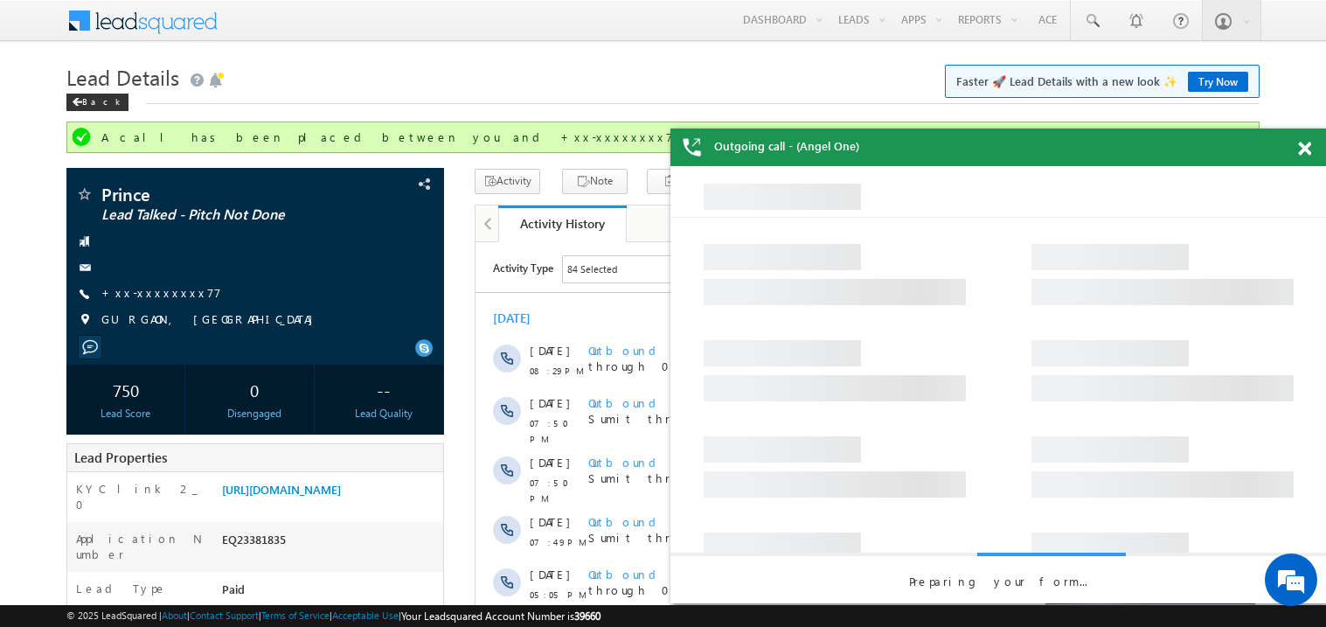
click at [1308, 148] on span at bounding box center [1304, 149] width 13 height 15
